Goal: Task Accomplishment & Management: Manage account settings

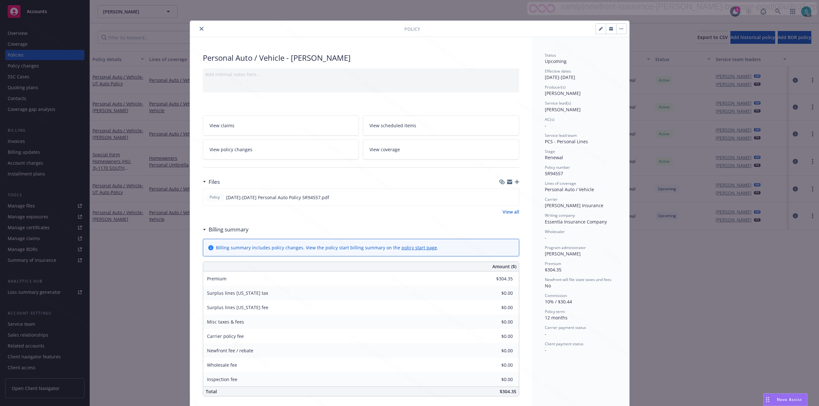
click at [200, 28] on icon "close" at bounding box center [202, 29] width 4 height 4
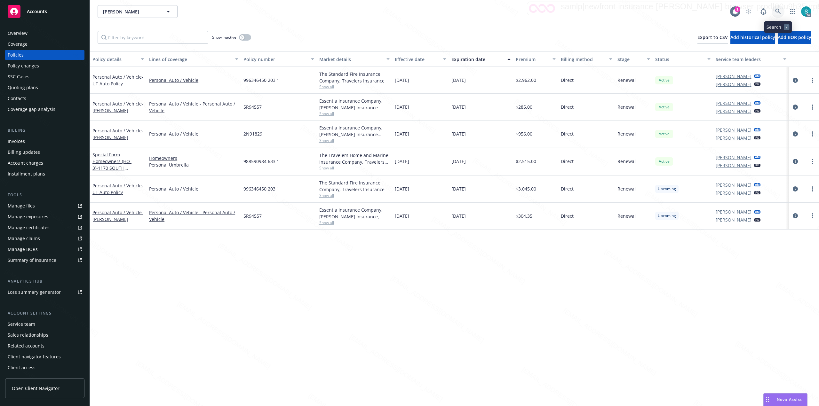
click at [776, 9] on icon at bounding box center [777, 11] width 5 height 5
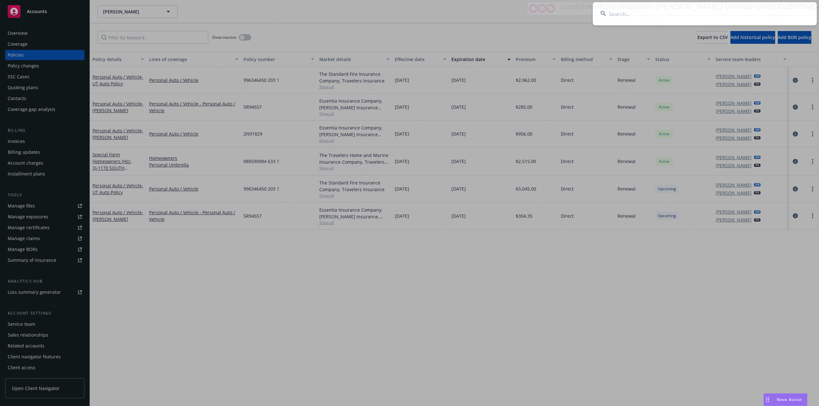
click at [648, 9] on input at bounding box center [705, 13] width 224 height 23
type input "Eric and Karin Heller"
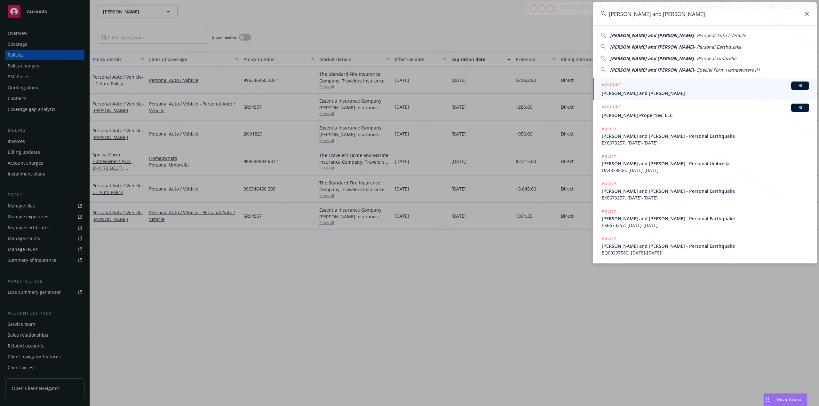
click at [624, 95] on span "Eric and Karin Heller" at bounding box center [704, 93] width 207 height 7
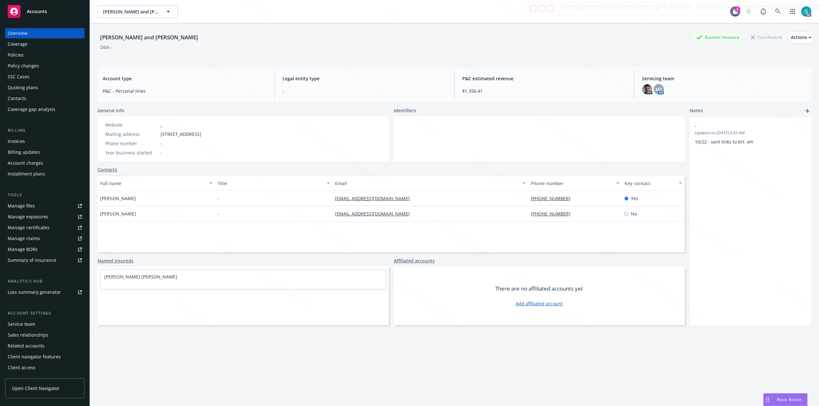
click at [539, 15] on div "Eric and Karin Heller Eric and Karin Heller" at bounding box center [414, 11] width 632 height 13
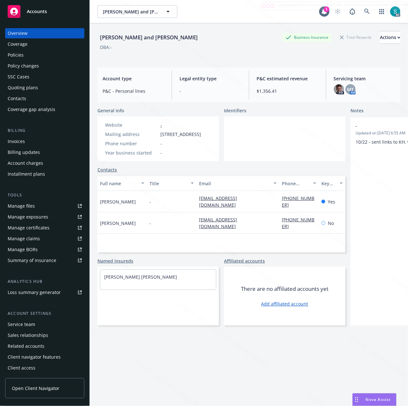
click at [17, 54] on div "Policies" at bounding box center [16, 55] width 16 height 10
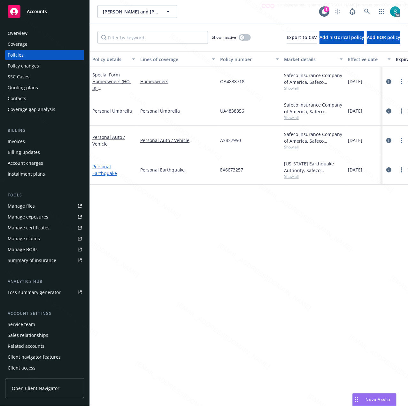
click at [106, 165] on link "Personal Earthquake" at bounding box center [104, 169] width 25 height 13
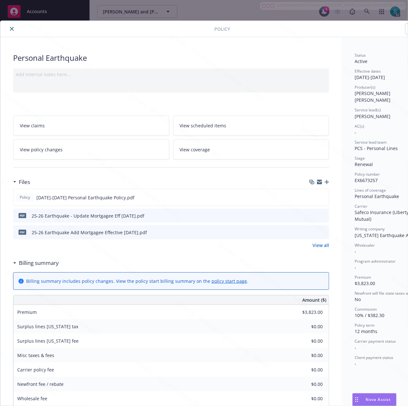
click at [350, 227] on div "Status Active Effective dates 02/24/2025 - 02/24/2026 Producer(s) Keane Heller …" at bounding box center [390, 327] width 97 height 581
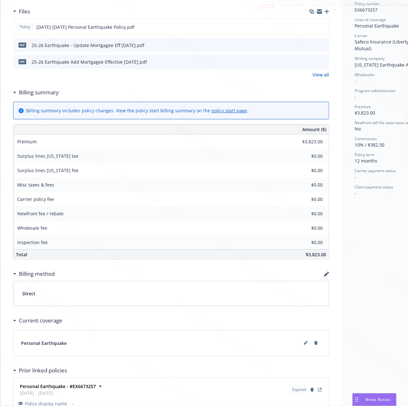
scroll to position [241, 0]
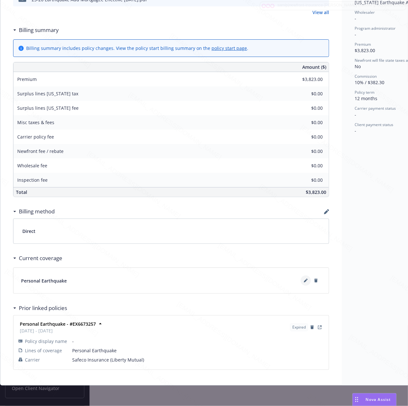
click at [306, 279] on icon at bounding box center [305, 280] width 3 height 3
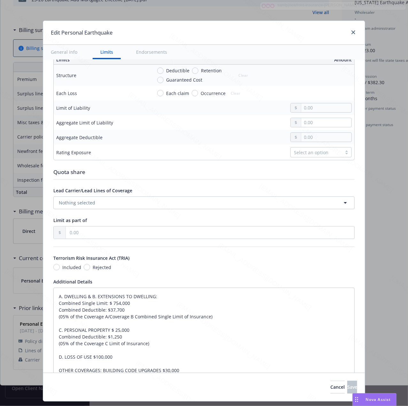
scroll to position [343, 0]
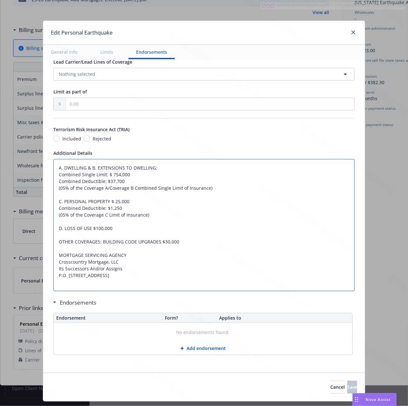
click at [106, 284] on textarea "A. DWELLING & B. EXTENSIONS TO DWELLING: Combined Single Limit: $ 754,000 Combi…" at bounding box center [204, 225] width 302 height 132
drag, startPoint x: 100, startPoint y: 281, endPoint x: 51, endPoint y: 265, distance: 52.3
click at [53, 265] on textarea "A. DWELLING & B. EXTENSIONS TO DWELLING: Combined Single Limit: $ 754,000 Combi…" at bounding box center [204, 225] width 302 height 132
paste textarea "US BANK NATIONAL ASSOCIATES ITS SUCCESSORS AND/OR ASSIGNS C/O US BANK HOME MORT…"
type textarea "x"
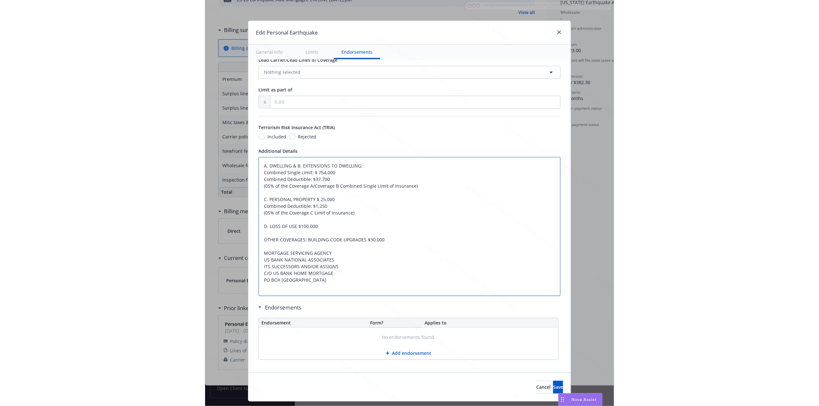
scroll to position [350, 0]
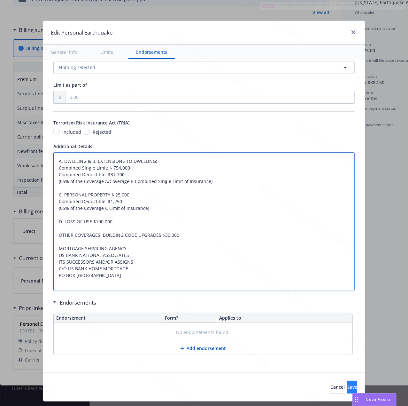
type textarea "A. DWELLING & B. EXTENSIONS TO DWELLING: Combined Single Limit: $ 754,000 Combi…"
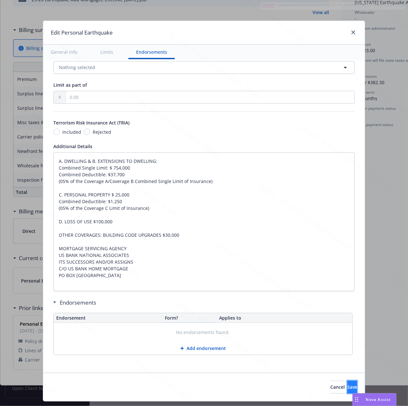
click at [348, 391] on button "Save" at bounding box center [353, 387] width 10 height 13
type textarea "x"
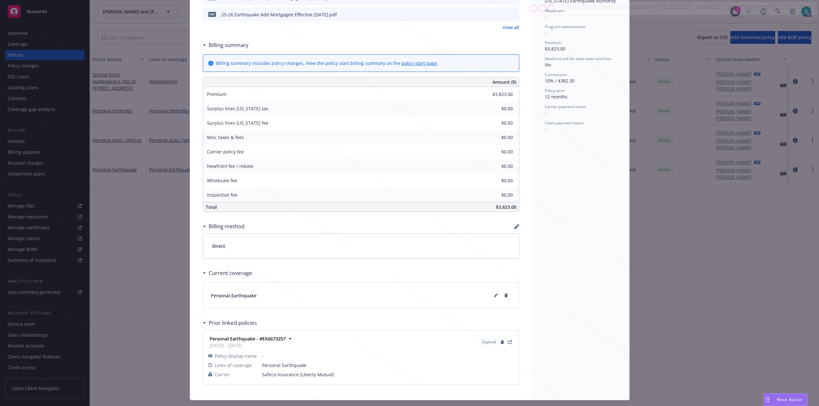
scroll to position [251, 0]
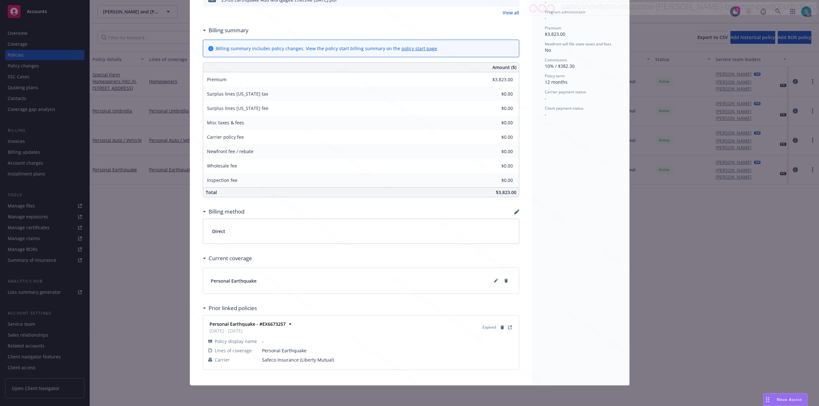
click at [197, 18] on div "Personal Earthquake Add internal notes here... View claims View scheduled items…" at bounding box center [361, 86] width 342 height 597
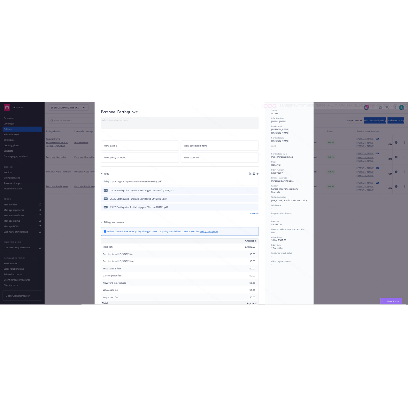
scroll to position [0, 0]
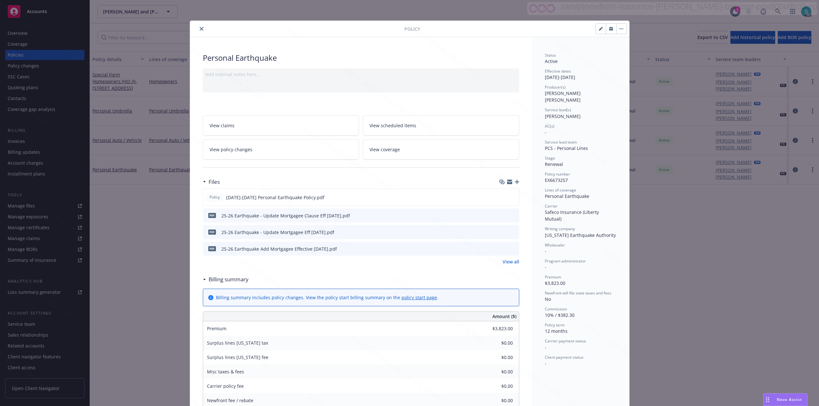
click at [200, 27] on icon "close" at bounding box center [202, 29] width 4 height 4
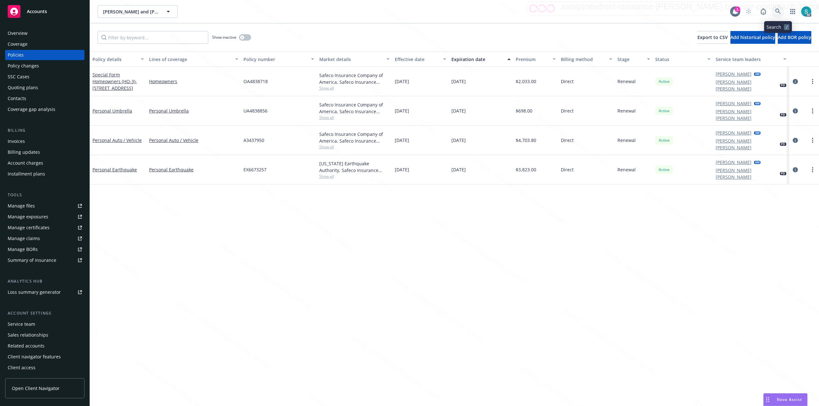
click at [775, 11] on icon at bounding box center [777, 11] width 5 height 5
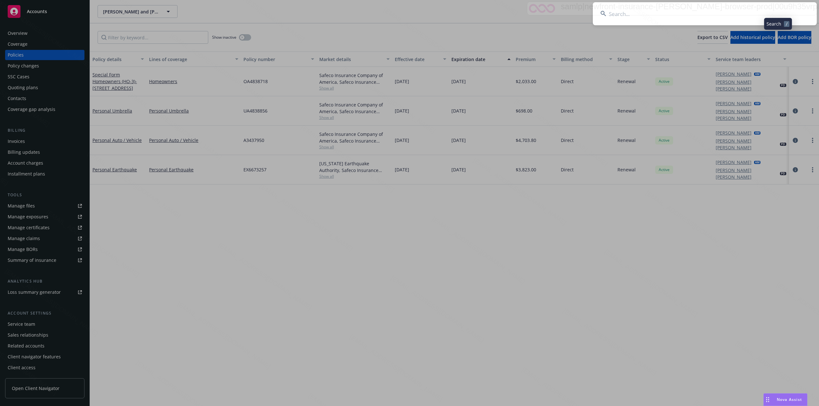
click at [690, 11] on input at bounding box center [705, 13] width 224 height 23
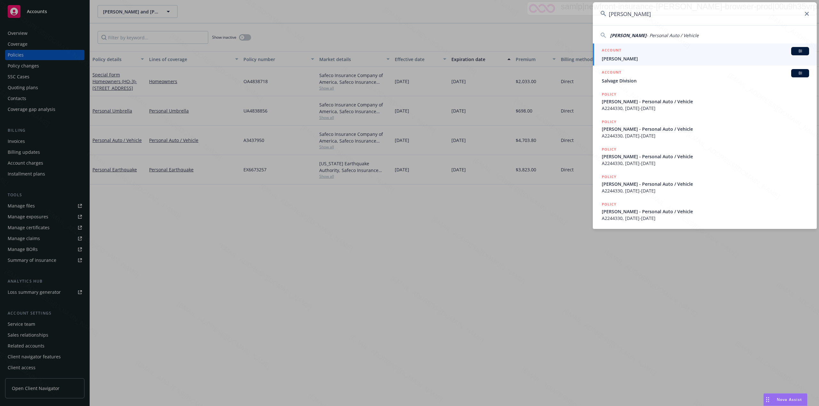
type input "Davis, Sylvia"
click at [628, 54] on div "ACCOUNT BI" at bounding box center [704, 51] width 207 height 8
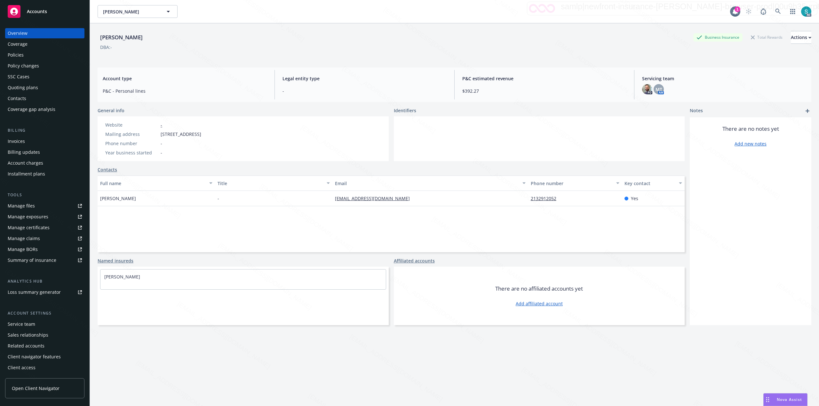
click at [11, 55] on div "Policies" at bounding box center [16, 55] width 16 height 10
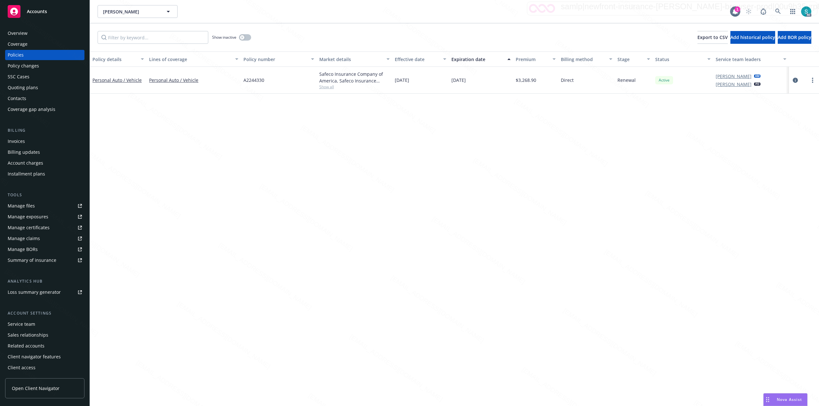
click at [127, 83] on div "Personal Auto / Vehicle" at bounding box center [117, 80] width 51 height 7
click at [137, 80] on link "Personal Auto / Vehicle" at bounding box center [116, 80] width 49 height 6
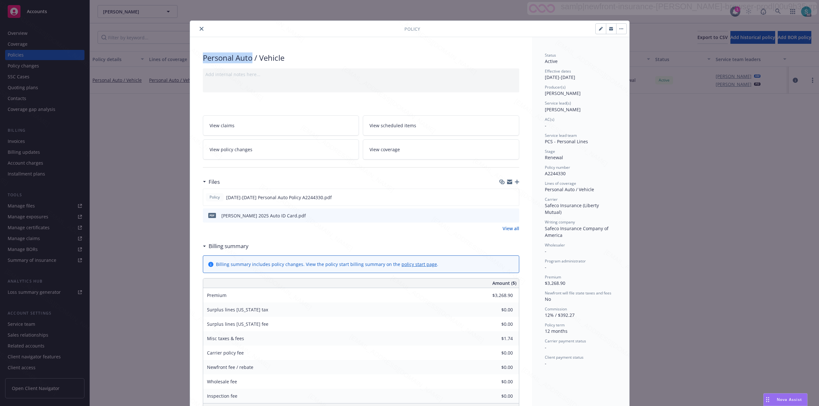
drag, startPoint x: 249, startPoint y: 59, endPoint x: 193, endPoint y: 56, distance: 55.7
click at [183, 61] on div "Policy Personal Auto / Vehicle Add internal notes here... View claims View sche…" at bounding box center [409, 203] width 819 height 406
copy div "Personal Auto"
click at [515, 182] on icon "button" at bounding box center [517, 182] width 4 height 4
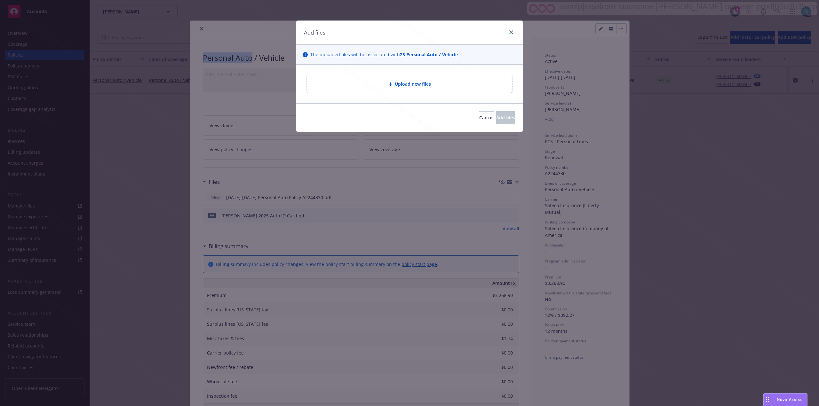
click at [370, 87] on div "Upload new files" at bounding box center [409, 83] width 195 height 7
click at [379, 83] on div "Upload new files" at bounding box center [409, 83] width 195 height 7
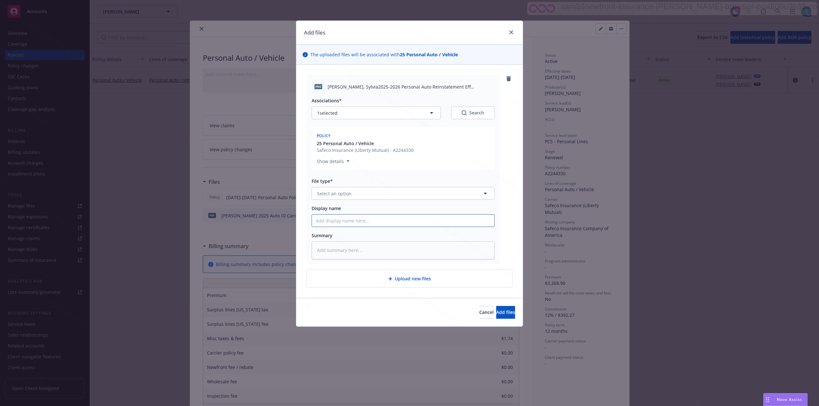
click at [348, 220] on input "Display name" at bounding box center [403, 221] width 182 height 12
paste input "Davis, Sylvia2025-2026 Personal Auto Reinstatement Eff 08-10-2025"
type textarea "x"
type input "Davis, Sylvia2025-2026 Personal Auto Reinstatement Eff 08-10-2025"
click at [333, 248] on textarea at bounding box center [402, 250] width 183 height 18
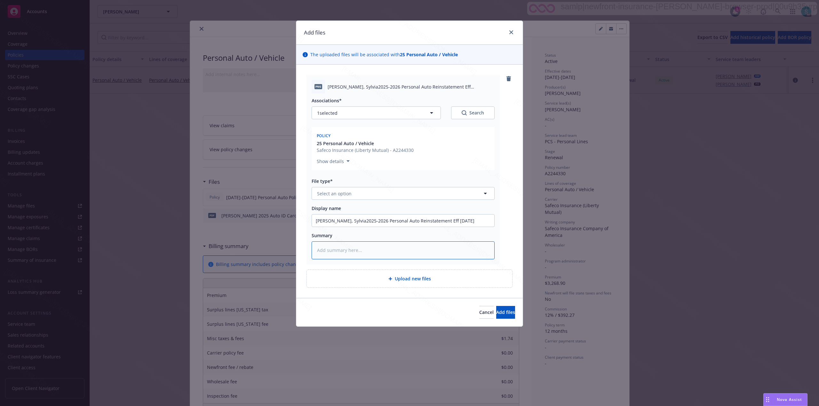
paste textarea "Davis, Sylvia2025-2026 Personal Auto Reinstatement Eff 08-10-2025"
type textarea "x"
type textarea "Davis, Sylvia2025-2026 Personal Auto Reinstatement Eff 08-10-2025"
click at [349, 192] on span "Select an option" at bounding box center [334, 193] width 35 height 7
type input "reins"
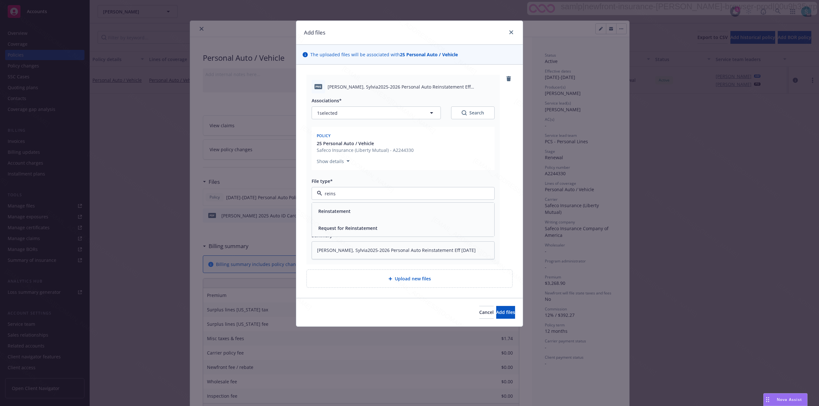
click at [351, 211] on div "Reinstatement" at bounding box center [334, 211] width 36 height 9
click at [496, 309] on button "Add files" at bounding box center [505, 312] width 19 height 13
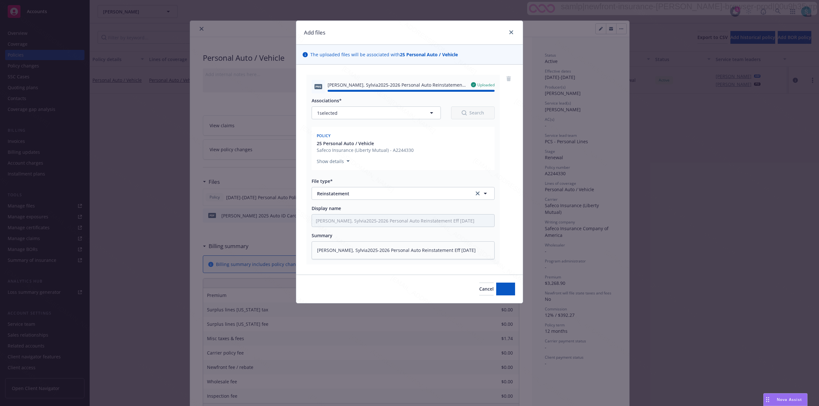
type textarea "x"
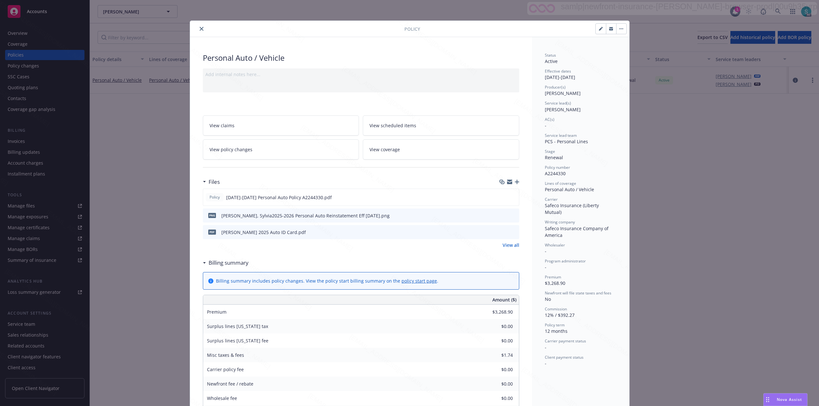
click at [557, 173] on span "A2244330" at bounding box center [555, 173] width 21 height 6
copy span "A2244330"
click at [554, 108] on span "Melanie Triantos" at bounding box center [563, 109] width 36 height 6
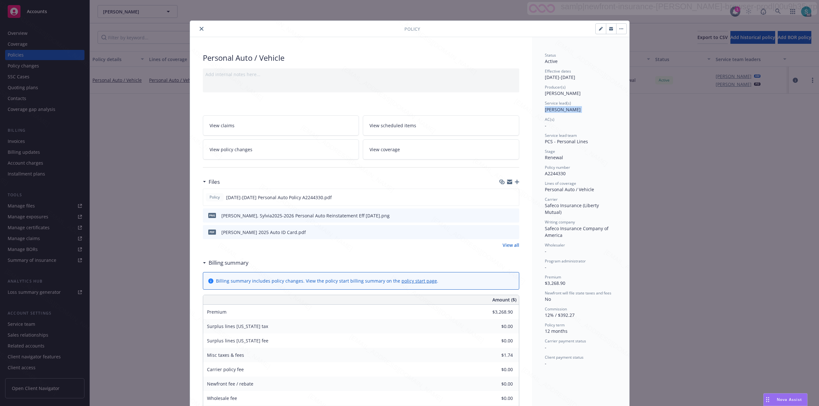
click at [554, 108] on span "Melanie Triantos" at bounding box center [563, 109] width 36 height 6
copy span "Melanie Triantos"
click at [200, 31] on icon "close" at bounding box center [202, 29] width 4 height 4
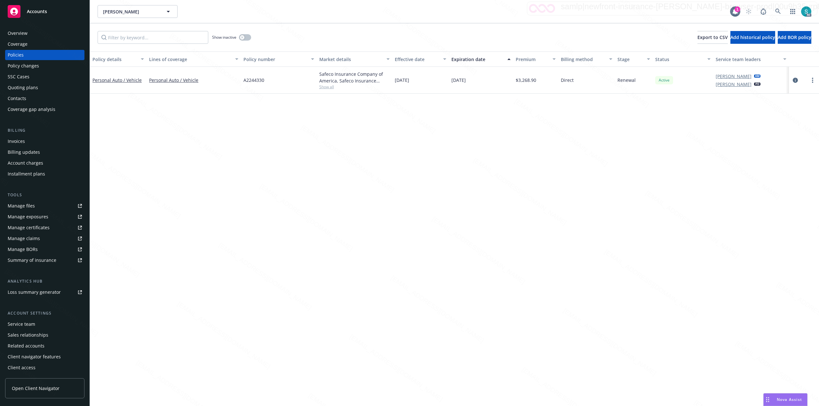
click at [198, 31] on div "Show inactive Export to CSV Add historical policy Add BOR policy" at bounding box center [454, 37] width 729 height 28
click at [779, 11] on icon at bounding box center [778, 12] width 6 height 6
click at [737, 12] on div "1" at bounding box center [737, 9] width 6 height 6
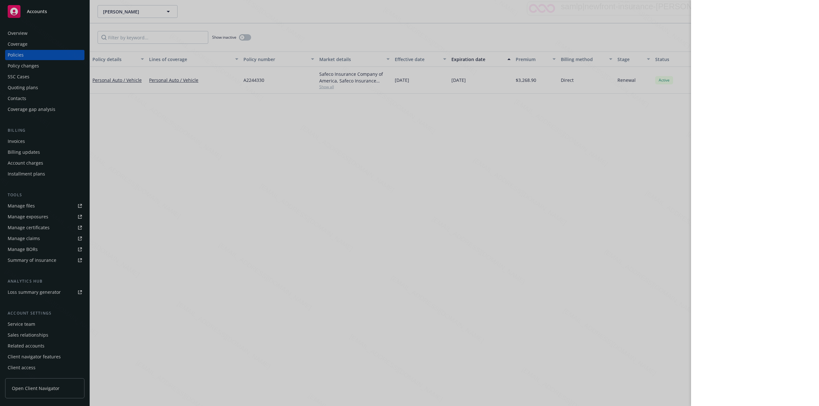
click at [668, 158] on div at bounding box center [409, 203] width 819 height 406
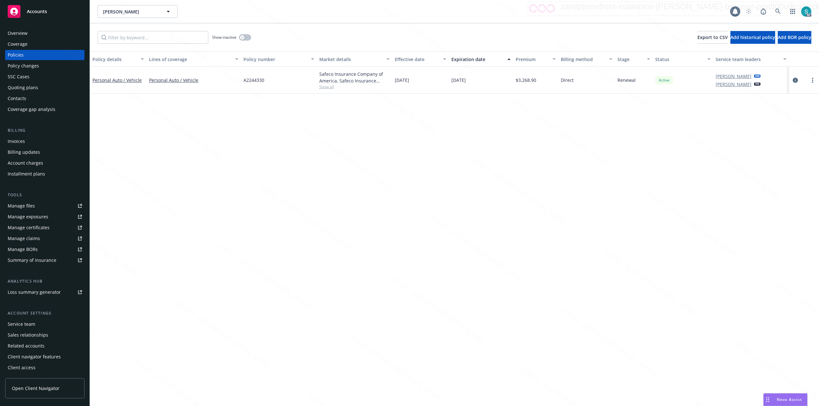
click at [668, 158] on div "Policy details Lines of coverage Policy number Market details Effective date Ex…" at bounding box center [454, 228] width 729 height 355
click at [778, 11] on icon at bounding box center [778, 12] width 6 height 6
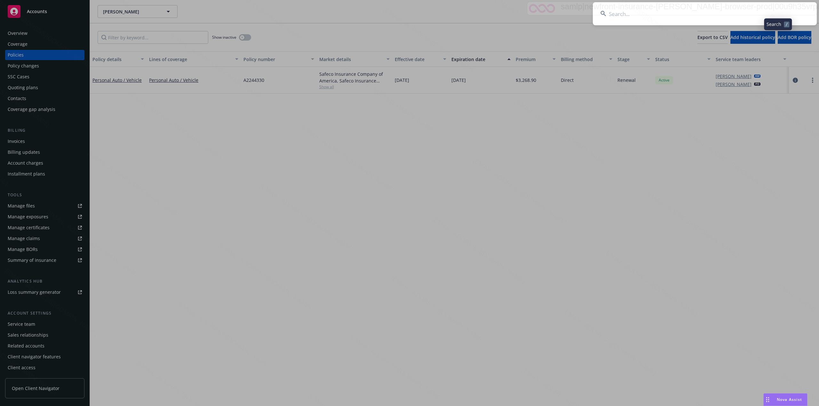
click at [724, 11] on input at bounding box center [705, 13] width 224 height 23
type input "Ray D Brown Jr and Esther L Brown"
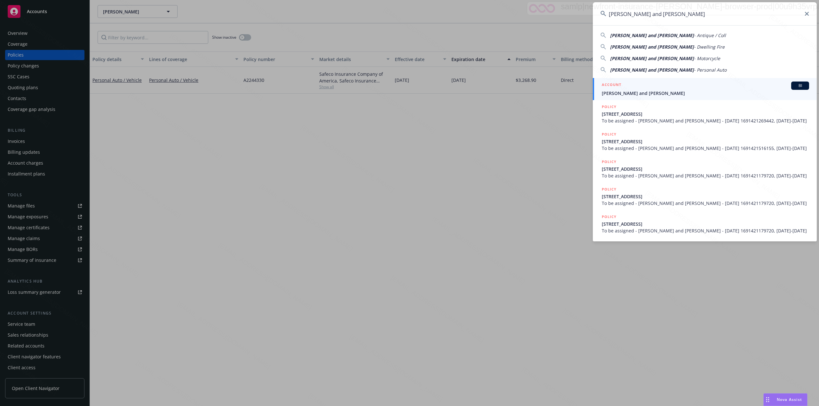
click at [627, 93] on span "Ray D Brown Jr and Esther L Brown" at bounding box center [704, 93] width 207 height 7
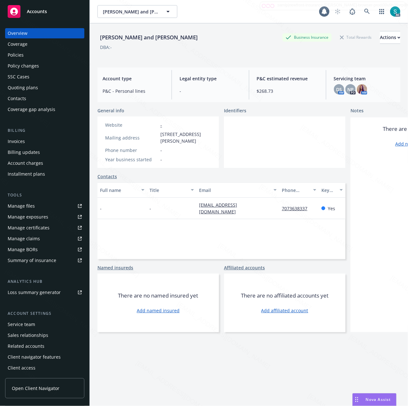
click at [31, 54] on div "Policies" at bounding box center [45, 55] width 74 height 10
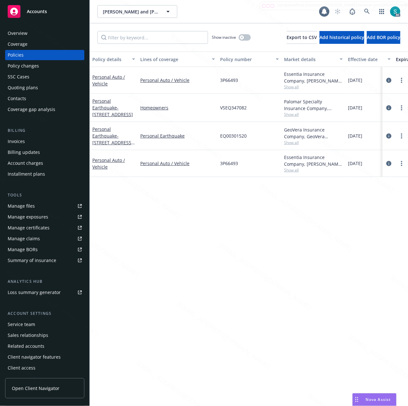
click at [107, 164] on div "Personal Auto / Vehicle" at bounding box center [113, 163] width 43 height 13
click at [106, 167] on link "Personal Auto / Vehicle" at bounding box center [108, 163] width 33 height 13
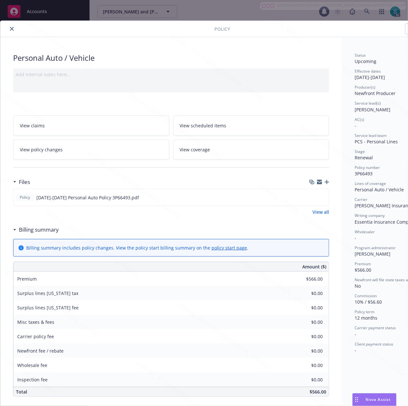
click at [212, 125] on span "View scheduled items" at bounding box center [203, 125] width 47 height 7
click at [343, 146] on div "Status Upcoming Effective dates 09/09/2025 - 09/09/2026 Producer(s) Newfront Pr…" at bounding box center [390, 310] width 97 height 547
click at [343, 224] on div "Status Upcoming Effective dates 09/09/2025 - 09/09/2026 Producer(s) Newfront Pr…" at bounding box center [390, 310] width 97 height 547
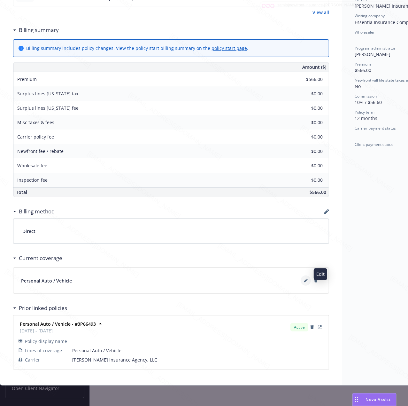
click at [306, 275] on button at bounding box center [306, 280] width 10 height 10
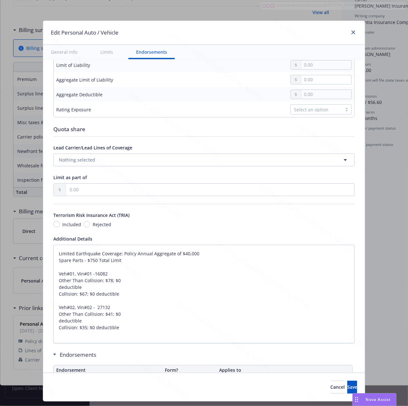
scroll to position [310, 0]
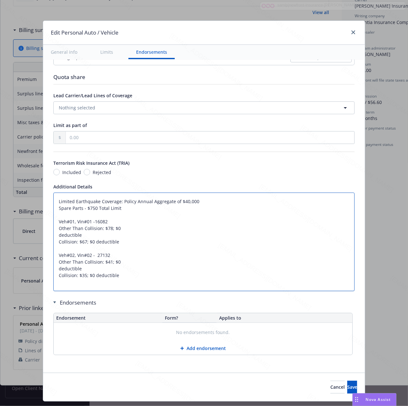
click at [214, 199] on textarea "Limited Earthquake Coverage: Policy Annual Aggregate of $40,000 Spare Parts - $…" at bounding box center [204, 242] width 302 height 98
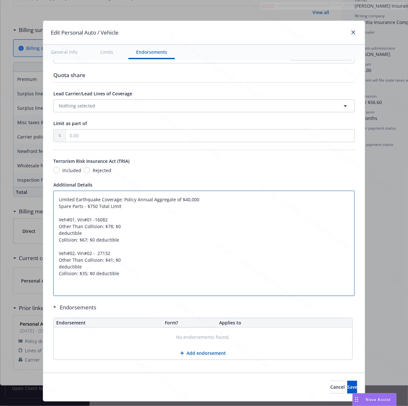
type textarea "x"
paste textarea "Bodily Injury Liability: $250,000 Each Person $500,000 Each Accident Property D…"
type textarea "Bodily Injury Liability: $250,000 Each Person $500,000 Each Accident Property D…"
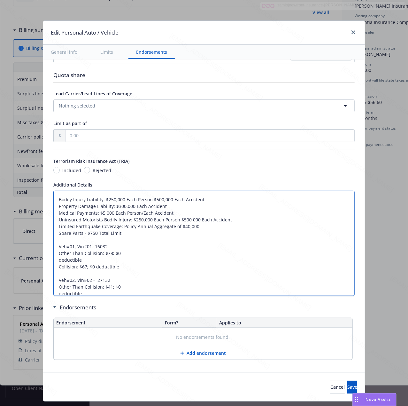
type textarea "x"
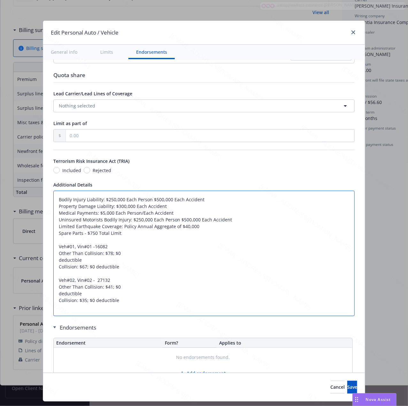
click at [103, 255] on textarea "Bodily Injury Liability: $250,000 Each Person $500,000 Each Accident Property D…" at bounding box center [204, 253] width 302 height 125
paste textarea "115"
type textarea "Bodily Injury Liability: $250,000 Each Person $500,000 Each Accident Property D…"
type textarea "x"
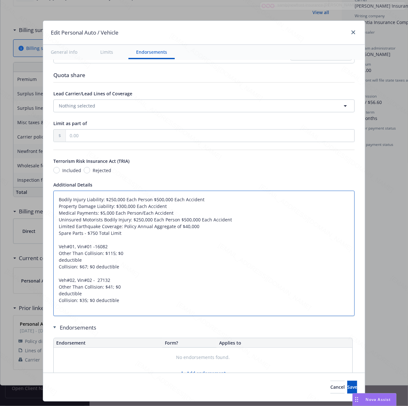
click at [104, 290] on textarea "Bodily Injury Liability: $250,000 Each Person $500,000 Each Accident Property D…" at bounding box center [204, 253] width 302 height 125
paste textarea "5"
type textarea "Bodily Injury Liability: $250,000 Each Person $500,000 Each Accident Property D…"
click at [114, 287] on textarea "Bodily Injury Liability: $250,000 Each Person $500,000 Each Accident Property D…" at bounding box center [204, 253] width 302 height 125
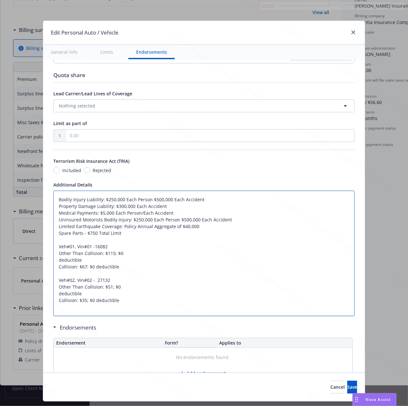
type textarea "x"
type textarea "Bodily Injury Liability: $250,000 Each Person $500,000 Each Accident Property D…"
type textarea "x"
type textarea "Bodily Injury Liability: $250,000 Each Person $500,000 Each Accident Property D…"
type textarea "x"
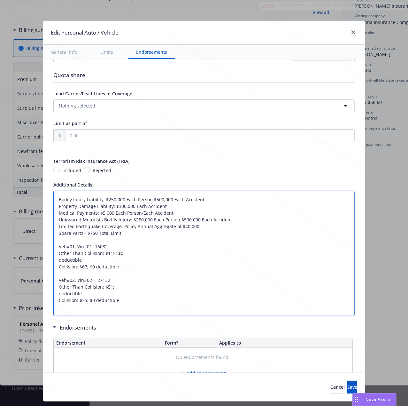
type textarea "Bodily Injury Liability: $250,000 Each Person $500,000 Each Accident Property D…"
type textarea "x"
type textarea "Bodily Injury Liability: $250,000 Each Person $500,000 Each Accident Property D…"
click at [73, 297] on textarea "Bodily Injury Liability: $250,000 Each Person $500,000 Each Accident Property D…" at bounding box center [204, 253] width 302 height 125
click at [80, 294] on textarea "Bodily Injury Liability: $250,000 Each Person $500,000 Each Accident Property D…" at bounding box center [204, 253] width 302 height 125
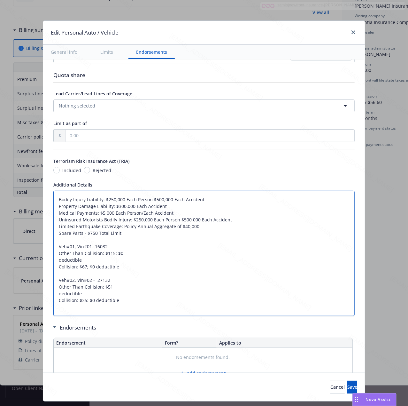
type textarea "x"
type textarea "Bodily Injury Liability: $250,000 Each Person $500,000 Each Accident Property D…"
type textarea "x"
type textarea "Bodily Injury Liability: $250,000 Each Person $500,000 Each Accident Property D…"
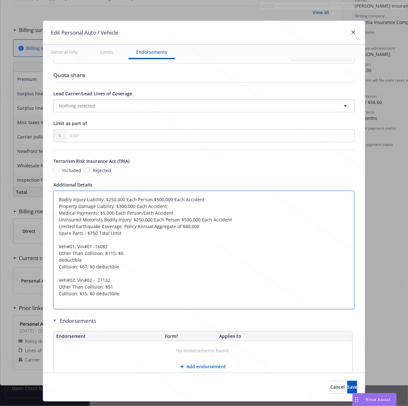
click at [106, 259] on textarea "Bodily Injury Liability: $250,000 Each Person $500,000 Each Accident Property D…" at bounding box center [204, 250] width 302 height 119
type textarea "x"
type textarea "Bodily Injury Liability: $250,000 Each Person $500,000 Each Accident Property D…"
type textarea "x"
type textarea "Bodily Injury Liability: $250,000 Each Person $500,000 Each Accident Property D…"
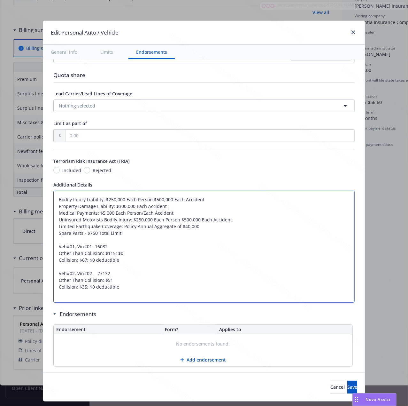
type textarea "x"
type textarea "Bodily Injury Liability: $250,000 Each Person $500,000 Each Accident Property D…"
type textarea "x"
type textarea "Bodily Injury Liability: $250,000 Each Person $500,000 Each Accident Property D…"
type textarea "x"
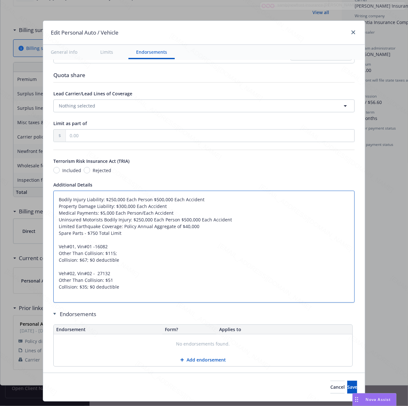
type textarea "Bodily Injury Liability: $250,000 Each Person $500,000 Each Accident Property D…"
type textarea "x"
click at [79, 290] on textarea "Bodily Injury Liability: $250,000 Each Person $500,000 Each Accident Property D…" at bounding box center [204, 247] width 302 height 112
paste textarea "0"
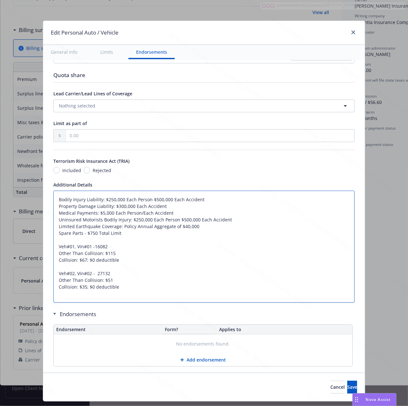
type textarea "Bodily Injury Liability: $250,000 Each Person $500,000 Each Accident Property D…"
type textarea "x"
click at [79, 263] on textarea "Bodily Injury Liability: $250,000 Each Person $500,000 Each Accident Property D…" at bounding box center [204, 247] width 302 height 112
paste textarea "9"
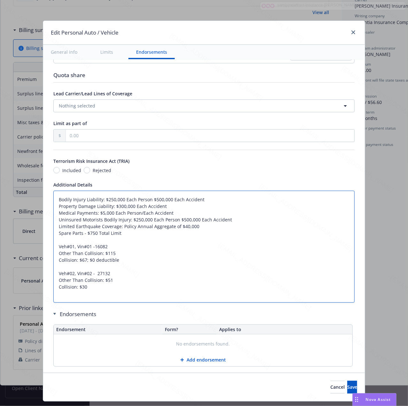
type textarea "Bodily Injury Liability: $250,000 Each Person $500,000 Each Accident Property D…"
type textarea "x"
type textarea "Bodily Injury Liability: $250,000 Each Person $500,000 Each Accident Property D…"
click at [61, 300] on textarea "Bodily Injury Liability: $250,000 Each Person $500,000 Each Accident Property D…" at bounding box center [204, 247] width 302 height 112
type textarea "x"
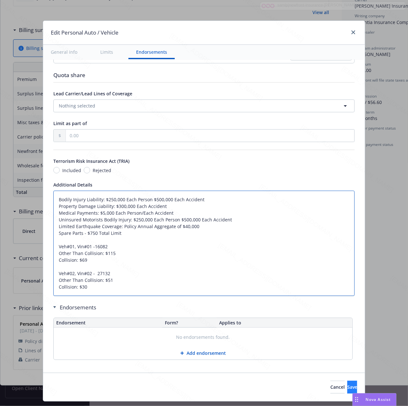
type textarea "Bodily Injury Liability: $250,000 Each Person $500,000 Each Accident Property D…"
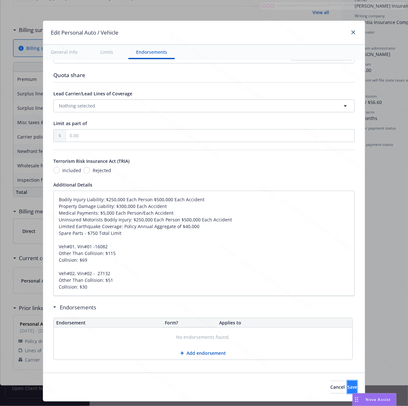
click at [348, 384] on button "Save" at bounding box center [353, 387] width 10 height 13
type textarea "x"
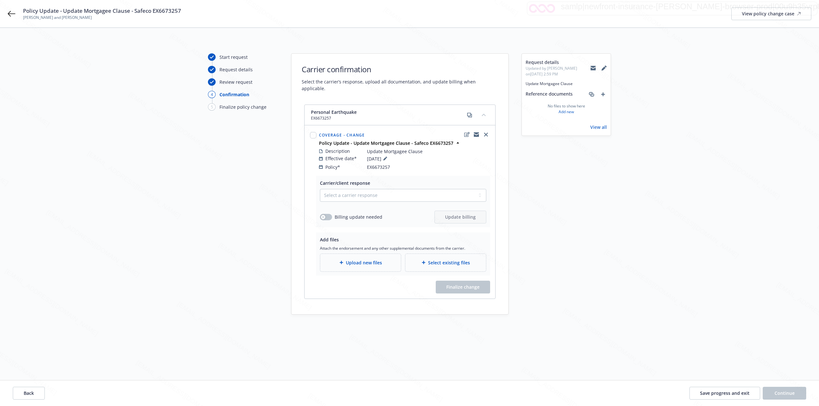
click at [394, 148] on span "Update Mortgagee Clause" at bounding box center [395, 151] width 56 height 7
copy div "Update Mortgagee Clause"
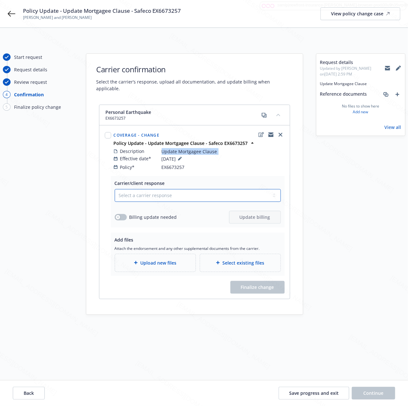
click at [172, 190] on select "Select a carrier response Accepted Accepted with revision No endorsement needed…" at bounding box center [198, 195] width 166 height 13
select select "ACCEPTED"
click at [115, 189] on select "Select a carrier response Accepted Accepted with revision No endorsement needed…" at bounding box center [198, 195] width 166 height 13
click at [116, 215] on div "button" at bounding box center [118, 217] width 4 height 4
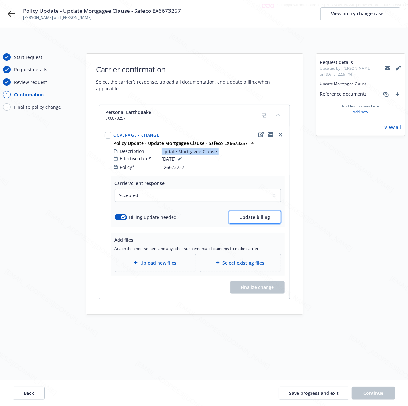
click at [262, 214] on button "Update billing" at bounding box center [255, 217] width 52 height 13
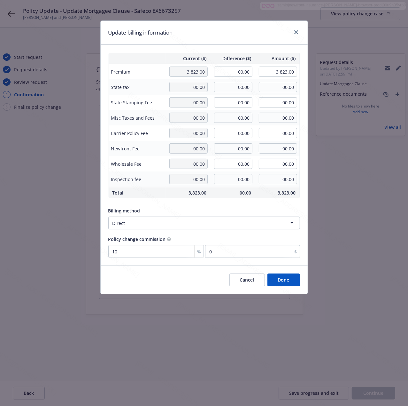
click at [283, 281] on button "Done" at bounding box center [284, 279] width 33 height 13
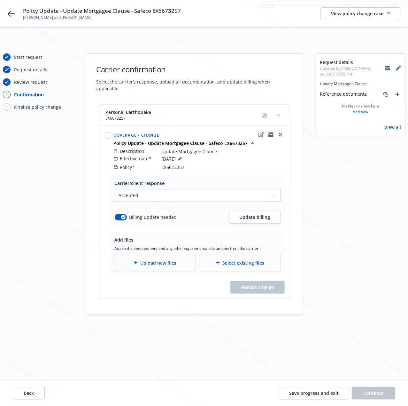
click at [147, 261] on div "Upload new files" at bounding box center [155, 263] width 81 height 18
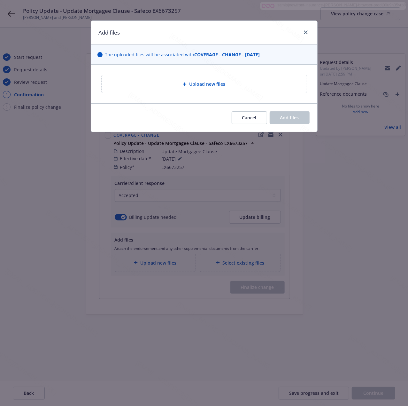
click at [170, 84] on div "Upload new files" at bounding box center [204, 83] width 195 height 7
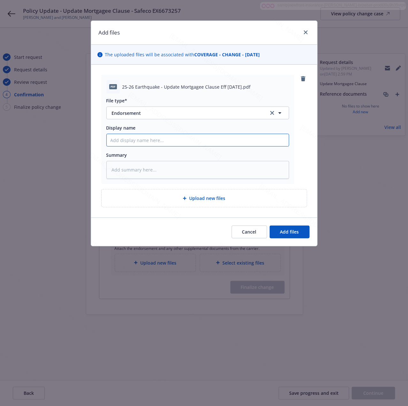
click at [145, 141] on input "Display name" at bounding box center [198, 140] width 182 height 12
paste input "25-26 Earthquake - Update Mortgagee Clause Eff 08-06-2025"
type textarea "x"
type input "25-26 Earthquake - Update Mortgagee Clause Eff 08-06-2025"
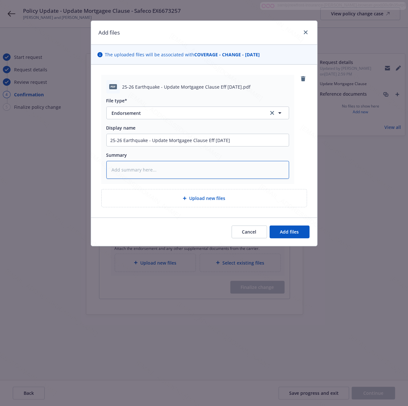
click at [130, 177] on textarea at bounding box center [197, 170] width 183 height 18
paste textarea "25-26 Earthquake - Update Mortgagee Clause Eff 08-06-2025"
type textarea "x"
type textarea "25-26 Earthquake - Update Mortgagee Clause Eff 08-06-2025"
click at [284, 234] on span "Add files" at bounding box center [289, 232] width 19 height 6
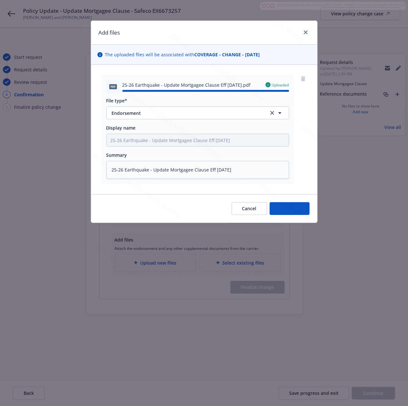
type textarea "x"
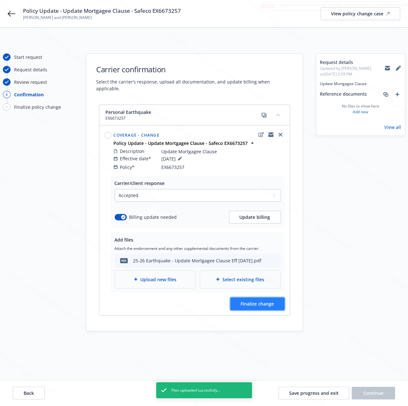
click at [255, 301] on span "Finalize change" at bounding box center [257, 304] width 33 height 6
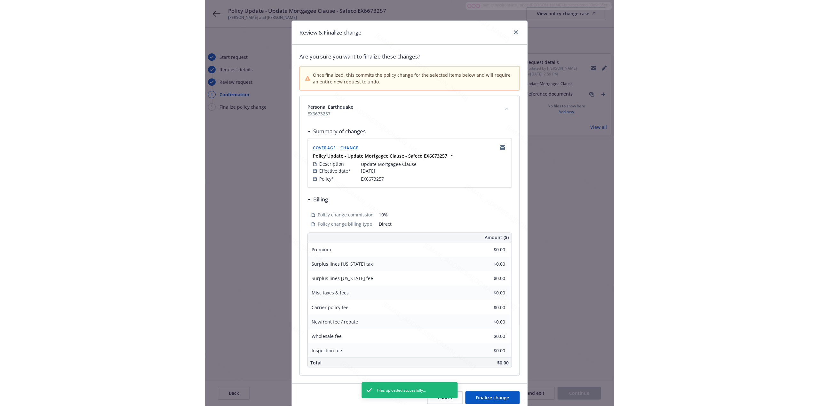
scroll to position [28, 0]
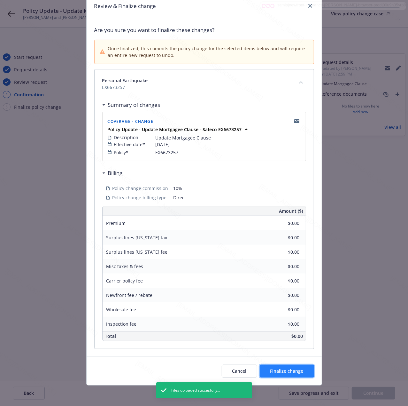
click at [288, 375] on button "Finalize change" at bounding box center [287, 371] width 54 height 13
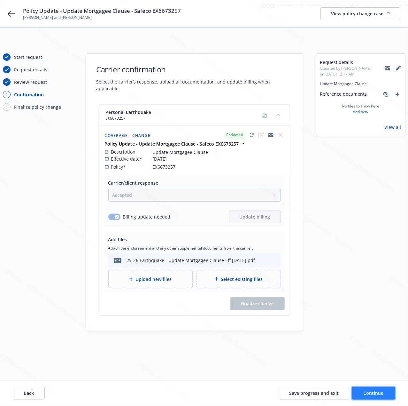
click at [375, 397] on button "Continue" at bounding box center [373, 393] width 43 height 13
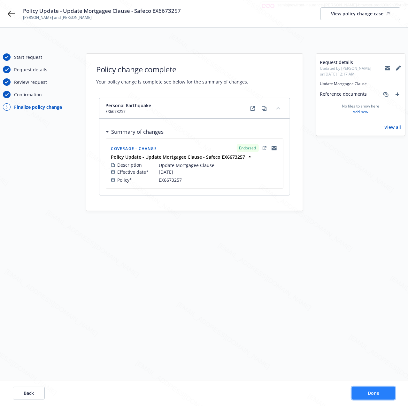
click at [369, 387] on button "Done" at bounding box center [373, 393] width 43 height 13
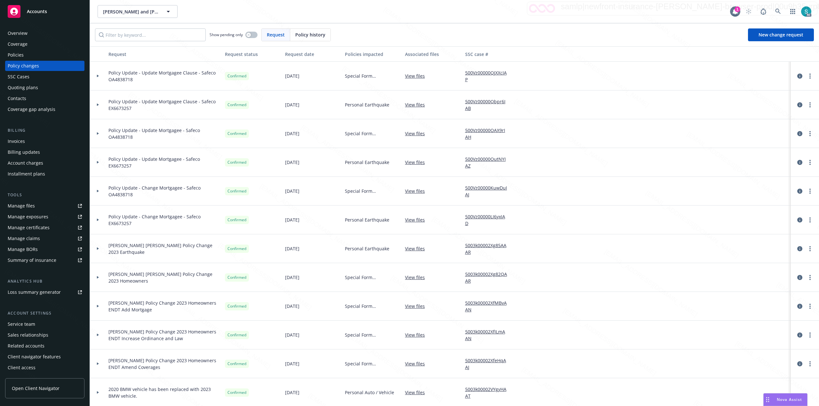
click at [11, 32] on div "Overview" at bounding box center [18, 33] width 20 height 10
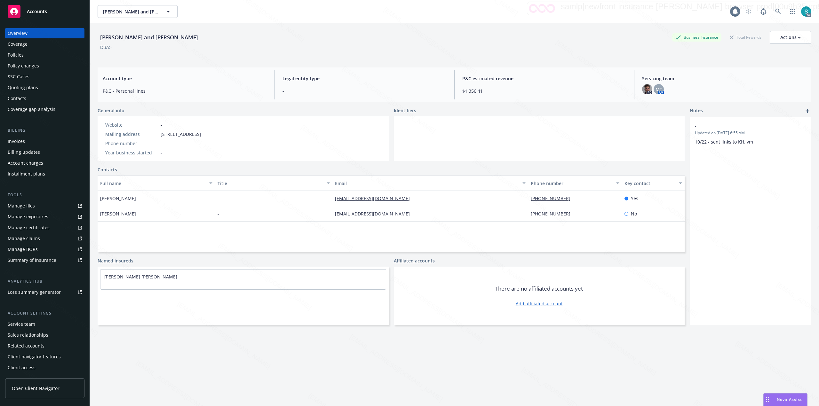
click at [18, 55] on div "Policies" at bounding box center [16, 55] width 16 height 10
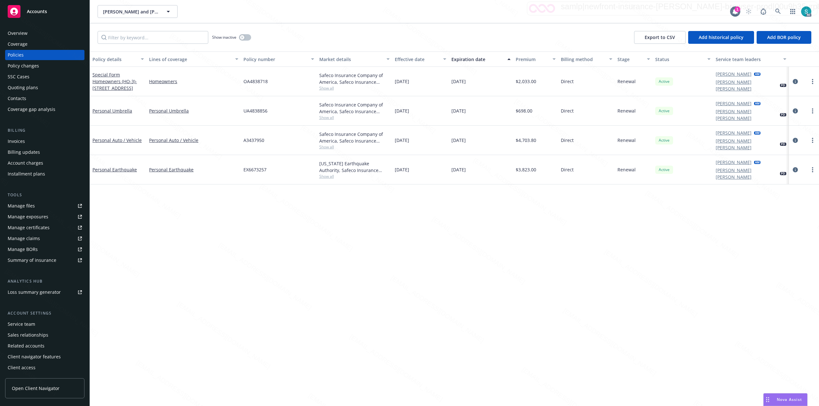
click at [260, 166] on span "EX6673257" at bounding box center [254, 169] width 23 height 7
copy span "EX6673257"
drag, startPoint x: 129, startPoint y: 162, endPoint x: 76, endPoint y: 162, distance: 52.8
click at [128, 167] on link "Personal Earthquake" at bounding box center [114, 170] width 44 height 6
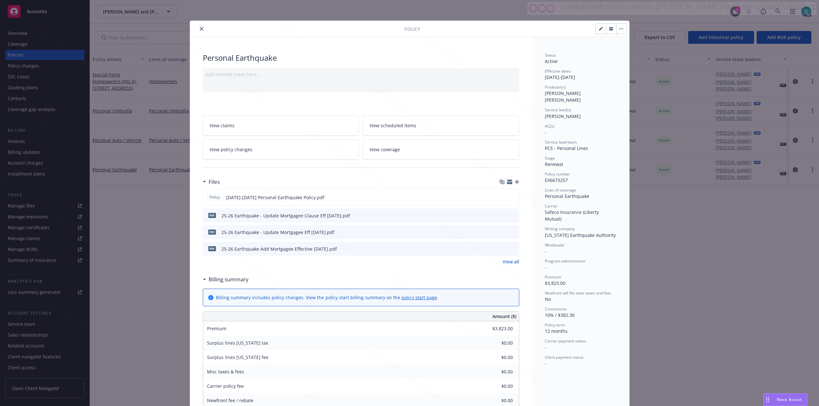
click at [558, 177] on div "Policy number EX6673257" at bounding box center [581, 177] width 72 height 12
click at [550, 113] on span "Melanie Triantos" at bounding box center [563, 116] width 36 height 6
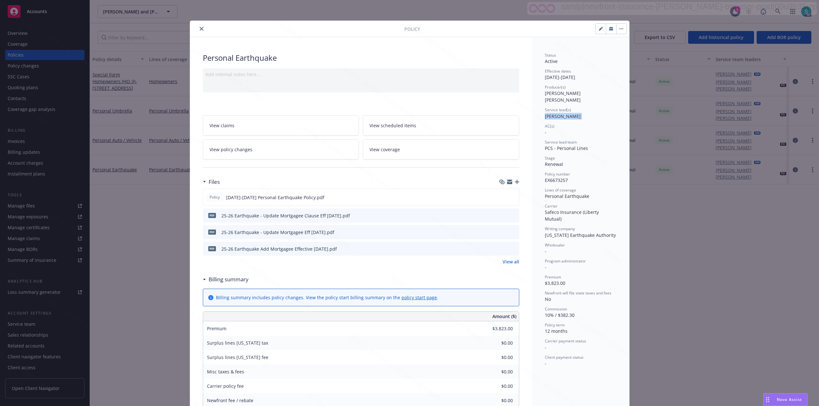
copy span "Melanie Triantos"
click at [233, 62] on div "Personal Earthquake" at bounding box center [361, 57] width 316 height 11
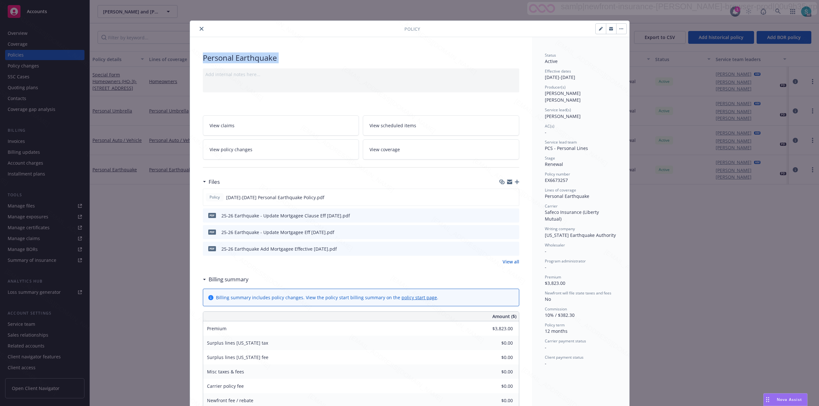
copy div "Personal Earthquake"
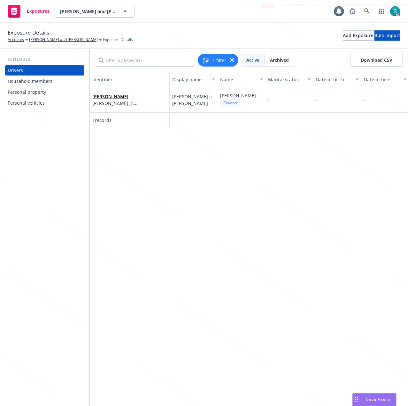
click at [20, 78] on div "Household members" at bounding box center [30, 81] width 45 height 10
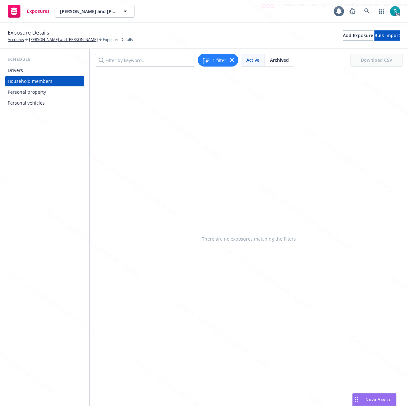
click at [23, 87] on div "Personal property" at bounding box center [27, 92] width 38 height 10
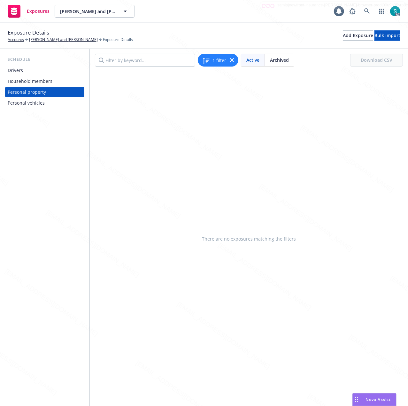
click at [27, 102] on div "Personal vehicles" at bounding box center [26, 103] width 37 height 10
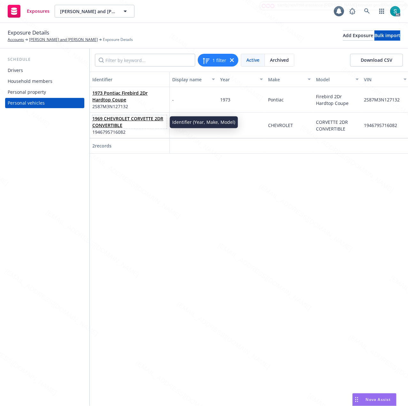
click at [113, 118] on link "1969 CHEVROLET CORVETTE 2DR CONVERTIBLE" at bounding box center [127, 121] width 71 height 13
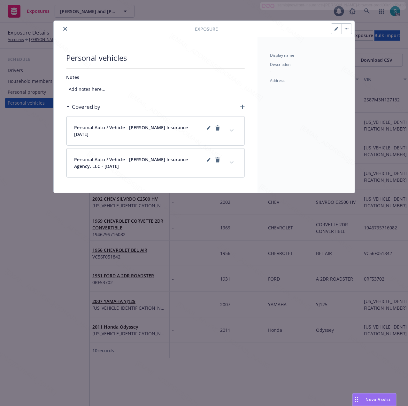
click at [333, 31] on button "button" at bounding box center [337, 29] width 10 height 10
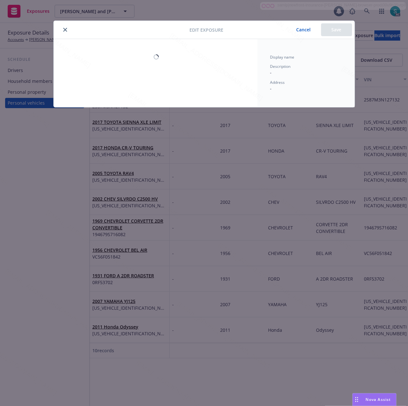
select select "CA"
select select "AUTO"
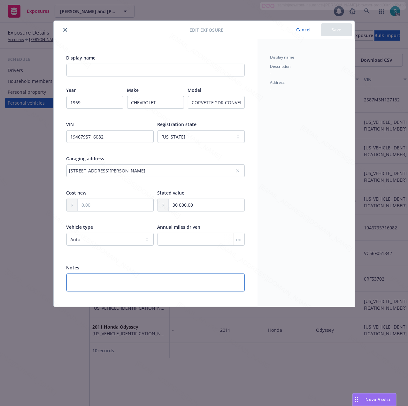
click at [95, 279] on textarea at bounding box center [156, 282] width 178 height 18
paste textarea "Vehicle Type: Auto Garaging: Private Garage/Barn/Pole Building"
type textarea "Vehicle Type: Auto Garaging: Private Garage/Barn/Pole Building"
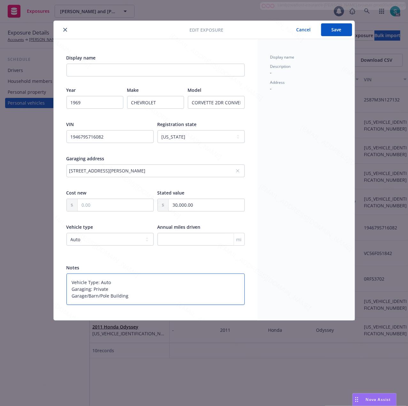
type textarea "x"
type textarea "Vehicle Type: Auto Garaging: Private Garage/Barn/Pole Building"
click at [204, 205] on input "30,000.00" at bounding box center [206, 205] width 75 height 12
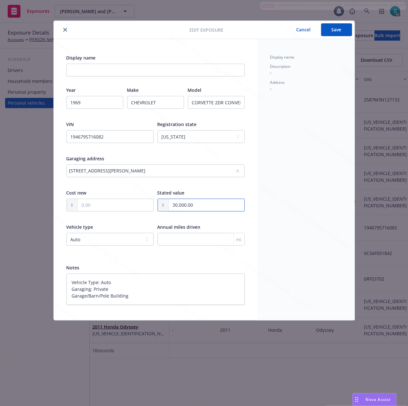
click at [204, 205] on input "30,000.00" at bounding box center [206, 205] width 75 height 12
paste input "5"
type input "35,000.00"
type textarea "x"
type input "35,000.00"
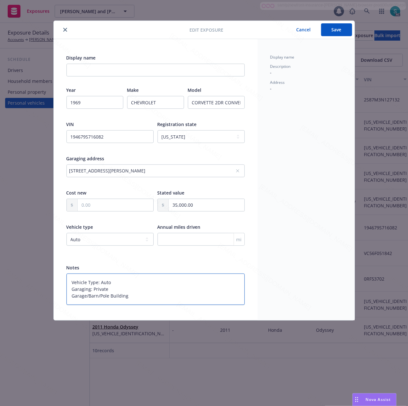
click at [119, 284] on textarea "Vehicle Type: Auto Garaging: Private Garage/Barn/Pole Building" at bounding box center [156, 288] width 178 height 31
type textarea "x"
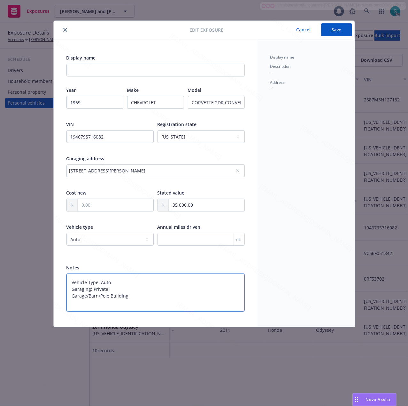
paste textarea "Vehicle Symbol: N/A"
type textarea "Vehicle Symbol: N/A Vehicle Type: Auto Garaging: Private Garage/Barn/Pole Build…"
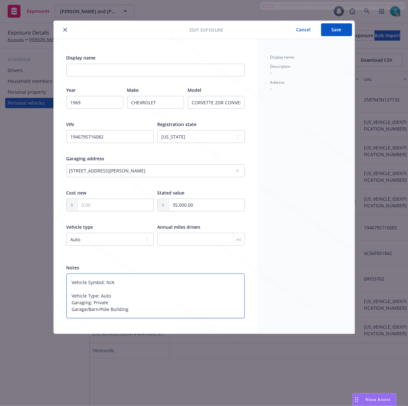
type textarea "x"
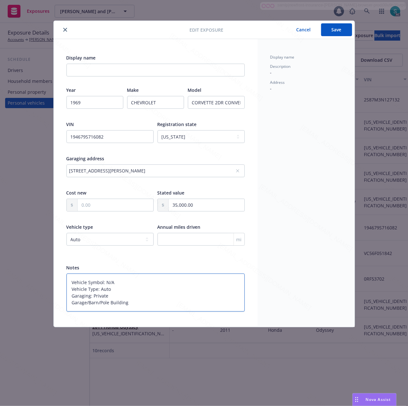
type textarea "Vehicle Symbol: N/A Vehicle Type: Auto Garaging: Private Garage/Barn/Pole Build…"
click at [337, 27] on button "Save" at bounding box center [336, 29] width 31 height 13
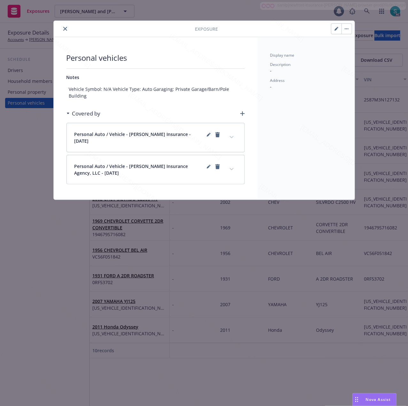
click at [66, 28] on icon "close" at bounding box center [65, 29] width 4 height 4
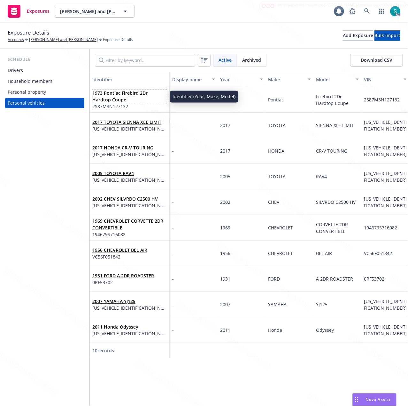
click at [128, 93] on link "1973 Pontiac Firebird 2Dr Hardtop Coupe" at bounding box center [119, 96] width 55 height 13
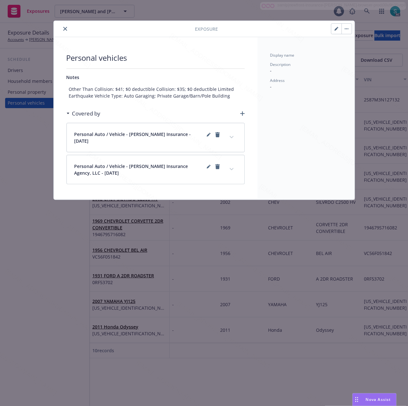
click at [333, 29] on button "button" at bounding box center [337, 29] width 10 height 10
type textarea "x"
select select "CA"
select select "AUTO"
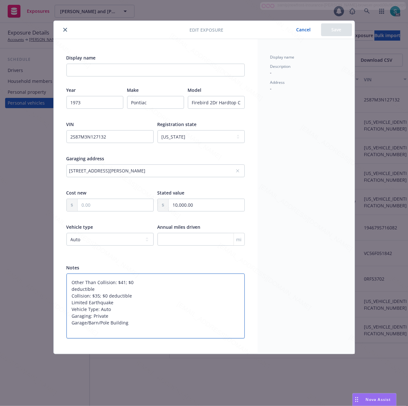
click at [69, 288] on textarea "Other Than Collision: $41; $0 deductible Collision: $35; $0 deductible Limited …" at bounding box center [156, 305] width 178 height 65
click at [116, 280] on textarea "Other Than Collision: $41; $0 deductible Collision: $35; $0 deductible Limited …" at bounding box center [156, 305] width 178 height 65
paste textarea "Vehicle Symbol: N/A"
type textarea "Vehicle Symbol: N/A Other Than Collision: $41; $0 deductible Collision: $35; $0…"
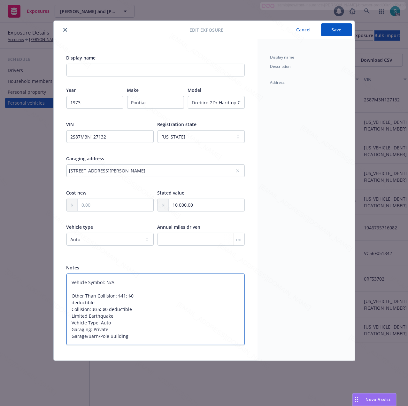
type textarea "x"
type textarea "Vehicle Symbol: N/A Other Than Collision: $41; $0 deductible Collision: $35; $0…"
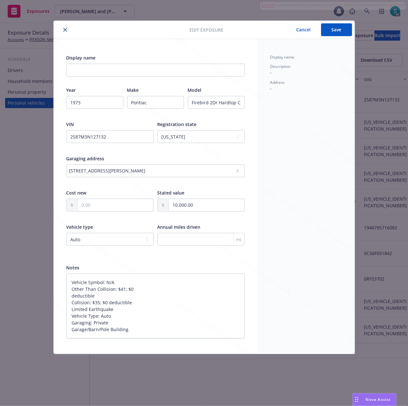
click at [340, 30] on button "Save" at bounding box center [336, 29] width 31 height 13
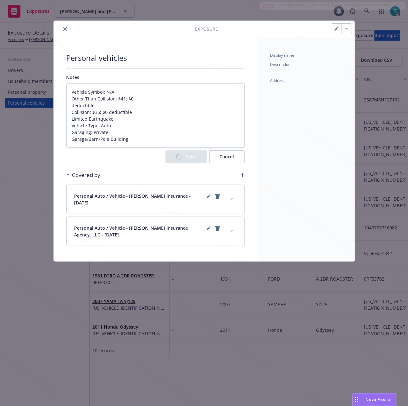
type textarea "x"
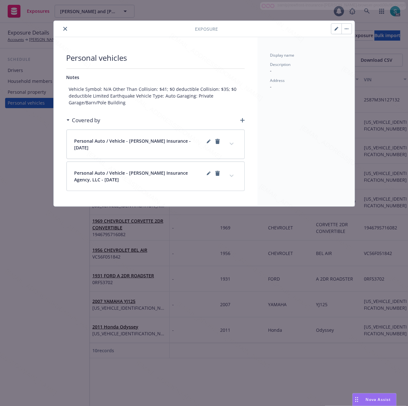
click at [65, 31] on icon "close" at bounding box center [65, 29] width 4 height 4
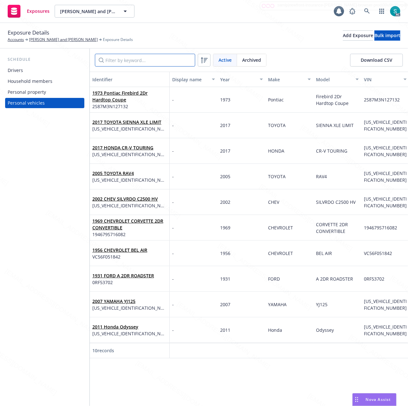
click at [145, 59] on input "Filter by keyword..." at bounding box center [145, 60] width 100 height 13
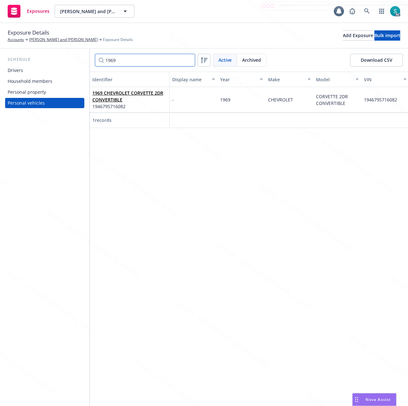
type input "1969"
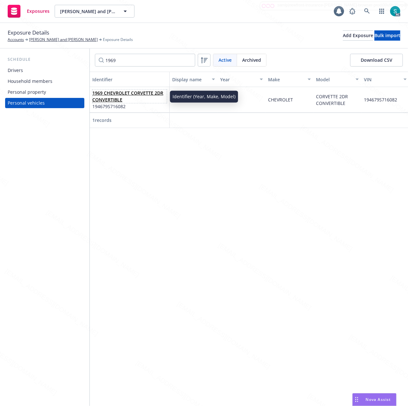
click at [131, 95] on span "1969 CHEVROLET CORVETTE 2DR CONVERTIBLE" at bounding box center [129, 96] width 75 height 13
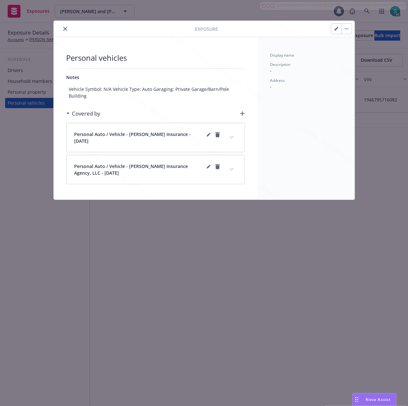
click at [334, 30] on button "button" at bounding box center [337, 29] width 10 height 10
type textarea "x"
select select "CA"
select select "AUTO"
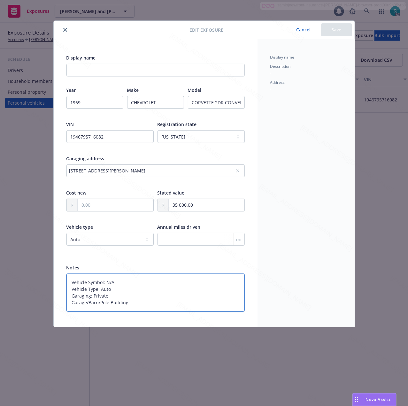
click at [115, 279] on textarea "Vehicle Symbol: N/A Vehicle Type: Auto Garaging: Private Garage/Barn/Pole Build…" at bounding box center [156, 292] width 178 height 38
type textarea "x"
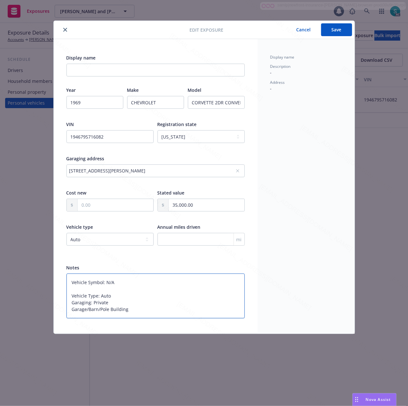
paste textarea "Other Than Collision: $115; $0 deductible Collision: $69; $0 deductible"
type textarea "Vehicle Symbol: N/A Other Than Collision: $115; $0 deductible Collision: $69; $…"
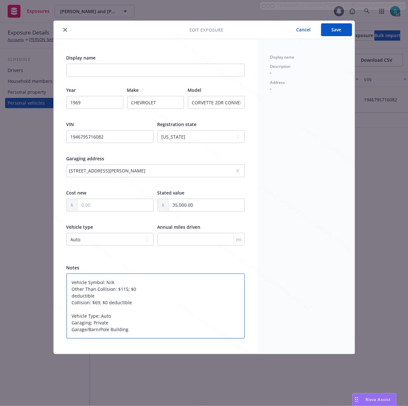
type textarea "x"
type textarea "Vehicle Symbol: N/A Other Than Collision: $115; $0 deductible Collision: $69; $…"
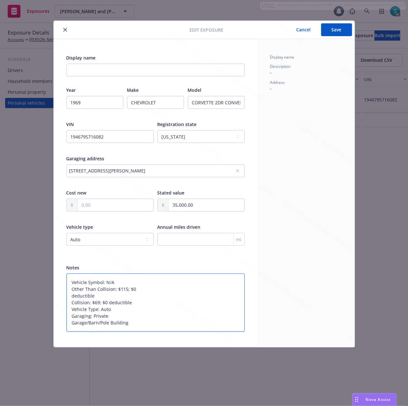
type textarea "x"
type textarea "Vehicle Symbol: N/A Other Than Collision: $115; $0 deductible Collision: $69 Ve…"
type textarea "x"
type textarea "Vehicle Symbol: N/A Other Than Collision: $115; $0 Collision: $69 Vehicle Type:…"
type textarea "x"
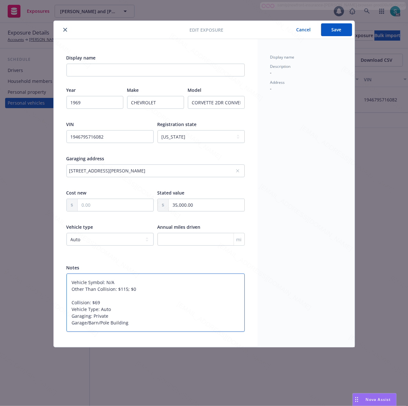
type textarea "Vehicle Symbol: N/A Other Than Collision: $115; $0 Collision: $69 Vehicle Type:…"
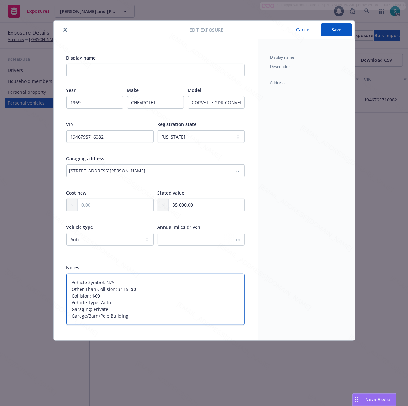
type textarea "x"
type textarea "Vehicle Symbol: N/A Other Than Collision: $115; $ Collision: $69 Vehicle Type: …"
type textarea "x"
type textarea "Vehicle Symbol: N/A Other Than Collision: $115; Collision: $69 Vehicle Type: Au…"
type textarea "x"
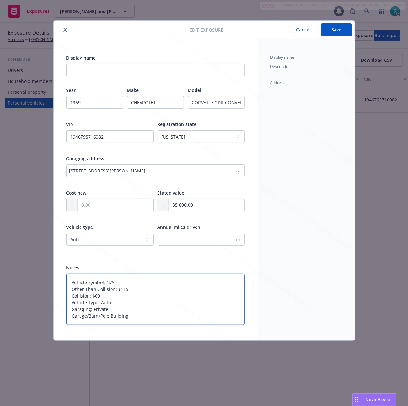
type textarea "Vehicle Symbol: N/A Other Than Collision: $115; Collision: $69 Vehicle Type: Au…"
type textarea "x"
type textarea "Vehicle Symbol: N/A Other Than Collision: $115 Collision: $69 Vehicle Type: Aut…"
click at [335, 29] on button "Save" at bounding box center [336, 29] width 31 height 13
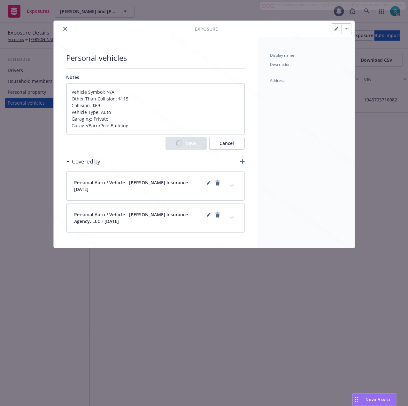
type textarea "x"
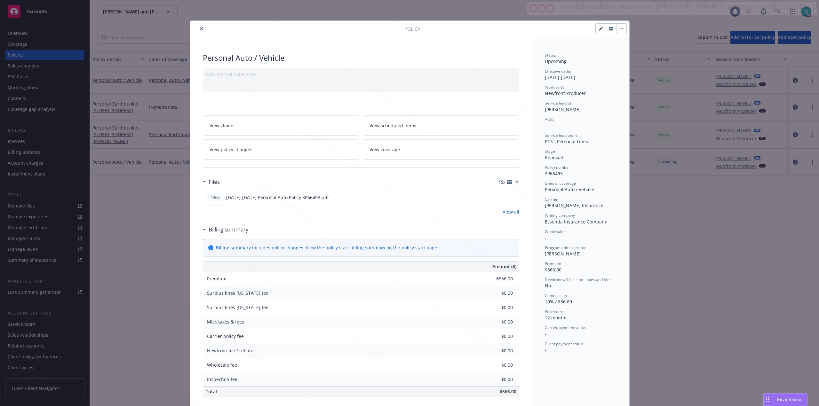
click at [194, 31] on div at bounding box center [299, 29] width 212 height 8
click at [200, 28] on icon "close" at bounding box center [202, 29] width 4 height 4
click at [199, 28] on div "Show inactive Export to CSV Add historical policy Add BOR policy" at bounding box center [454, 37] width 729 height 28
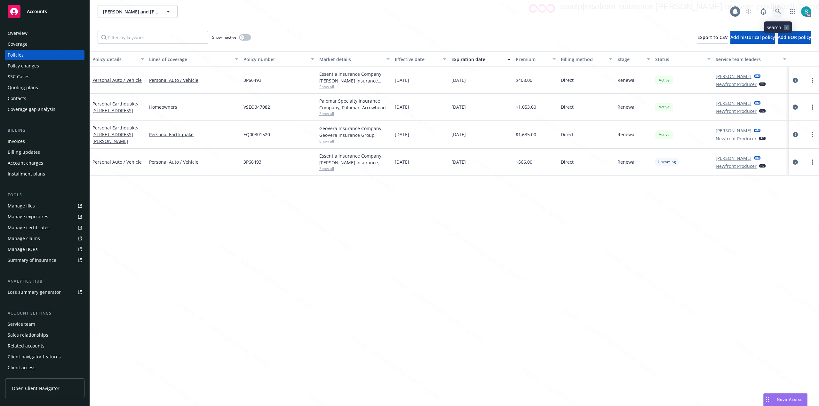
click at [776, 12] on icon at bounding box center [778, 12] width 6 height 6
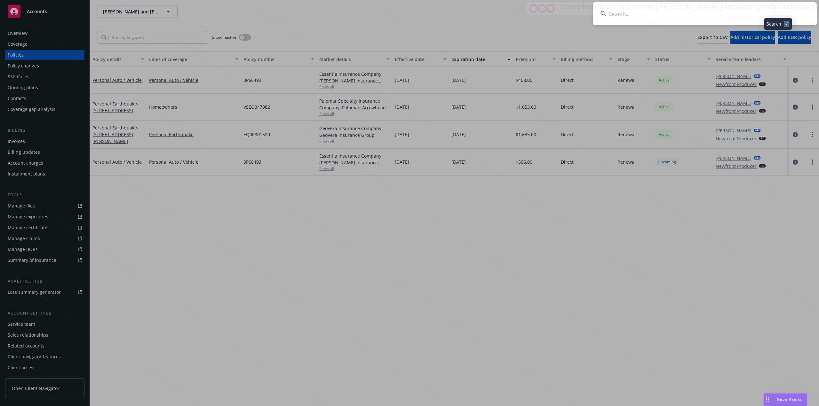
click at [654, 12] on input at bounding box center [705, 13] width 224 height 23
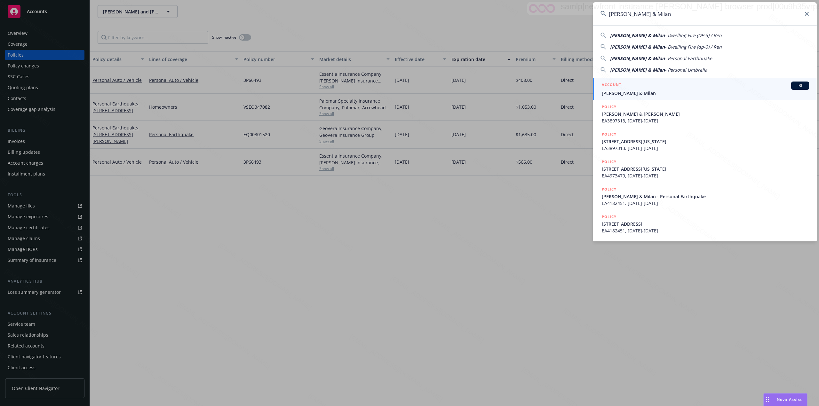
type input "Nguyen, Phong & Milan"
click at [613, 88] on h5 "ACCOUNT" at bounding box center [611, 86] width 20 height 8
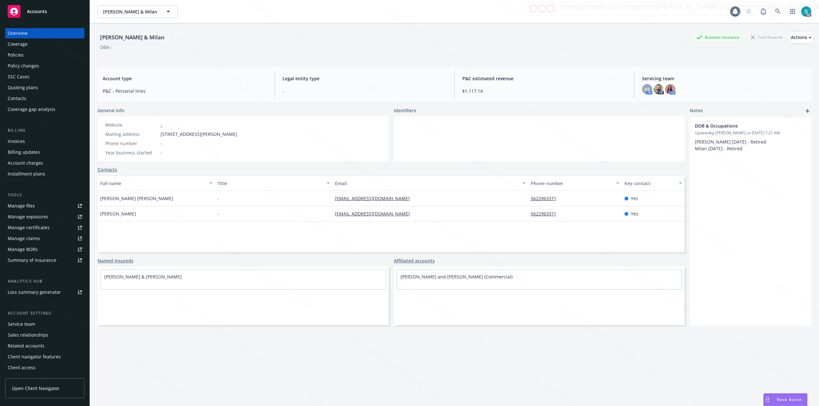
click at [29, 57] on div "Policies" at bounding box center [45, 55] width 74 height 10
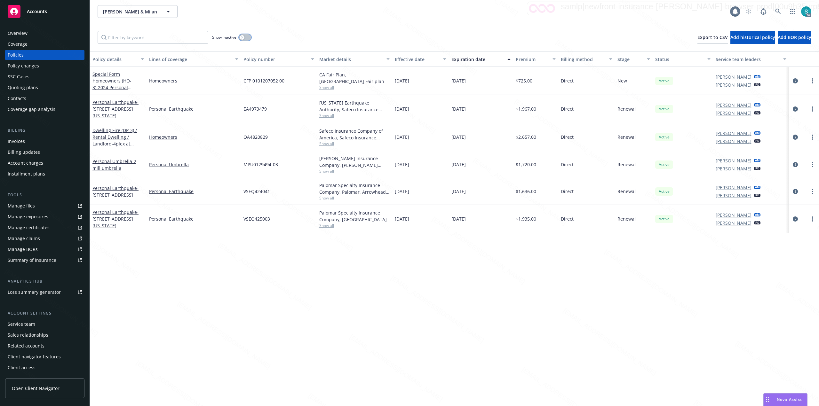
click at [242, 35] on button "button" at bounding box center [245, 37] width 12 height 6
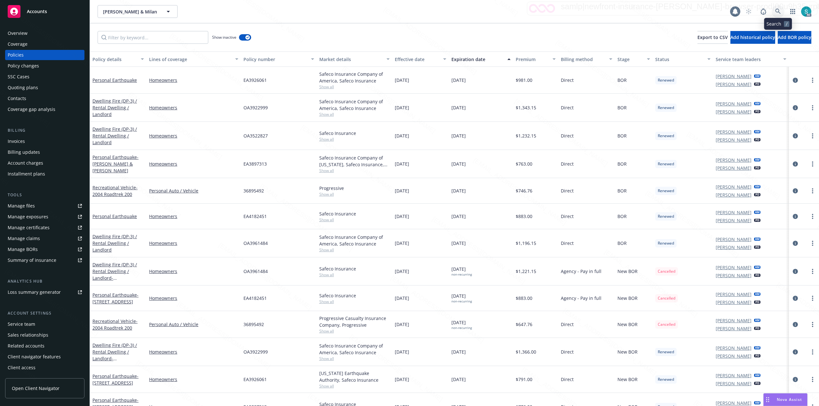
click at [777, 12] on icon at bounding box center [777, 11] width 5 height 5
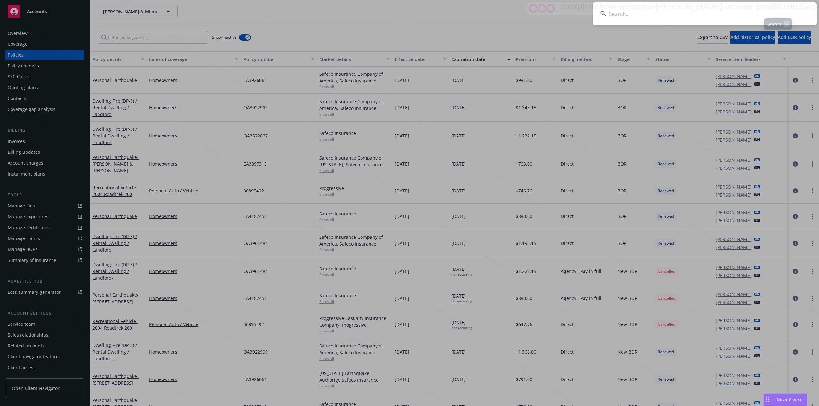
click at [653, 12] on input at bounding box center [705, 13] width 224 height 23
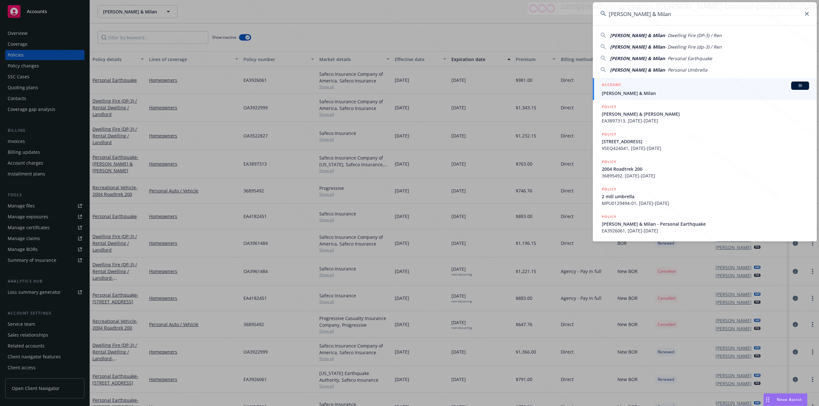
type input "Nguyen, Phong & Milan"
click at [609, 90] on span "Nguyen, Phong & Milan" at bounding box center [704, 93] width 207 height 7
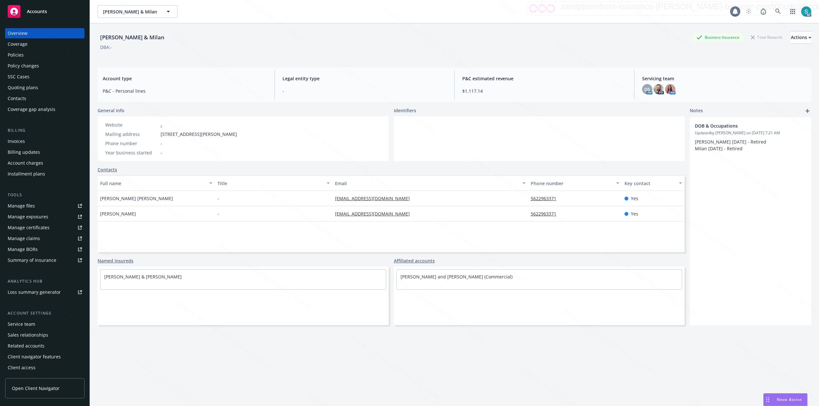
click at [12, 58] on div "Policies" at bounding box center [16, 55] width 16 height 10
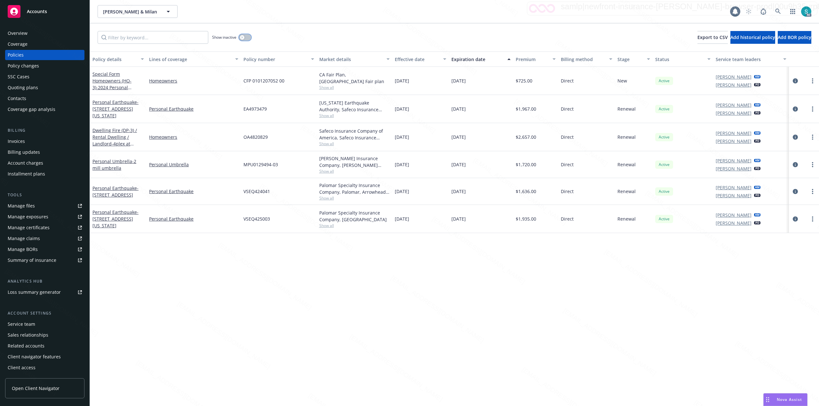
click at [241, 35] on button "button" at bounding box center [245, 37] width 12 height 6
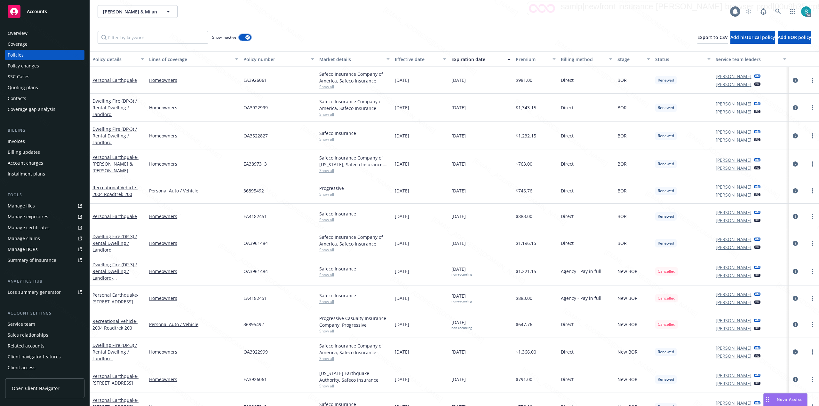
click at [242, 38] on button "button" at bounding box center [245, 37] width 12 height 6
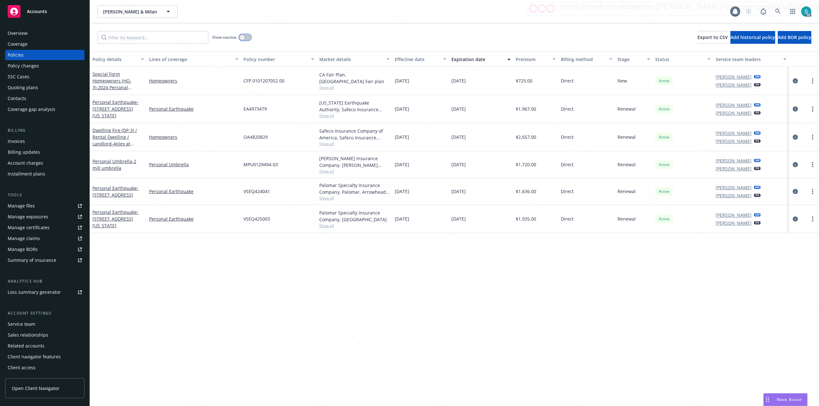
click at [246, 36] on button "button" at bounding box center [245, 37] width 12 height 6
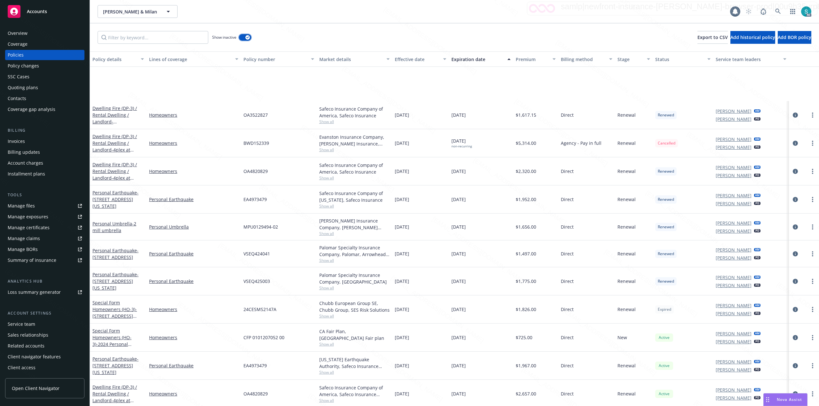
scroll to position [895, 0]
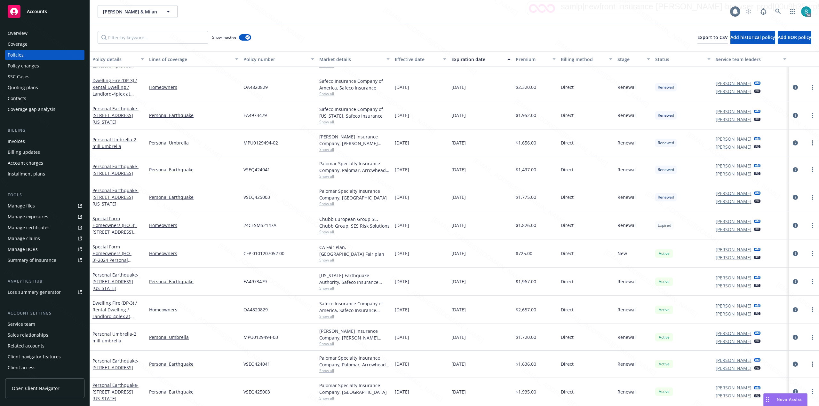
click at [466, 58] on div "Expiration date" at bounding box center [477, 59] width 52 height 7
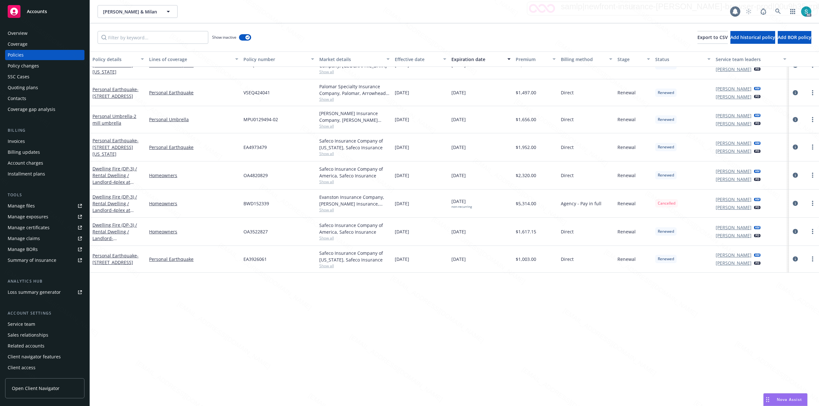
scroll to position [0, 0]
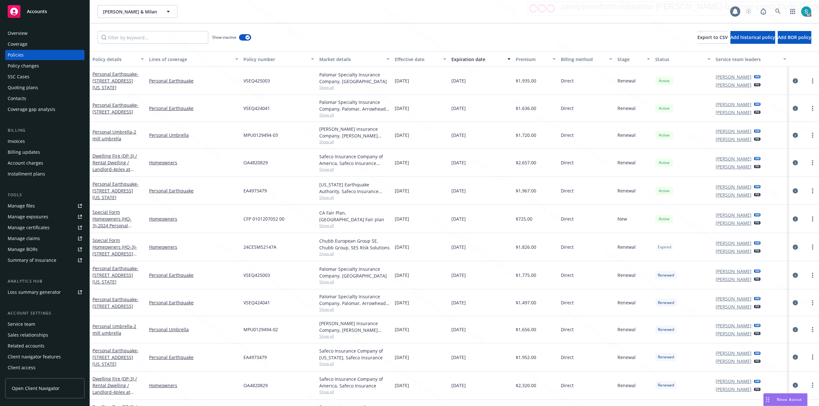
click at [264, 246] on span "24CESMS2147A" at bounding box center [259, 247] width 33 height 7
copy span "24CESMS2147A"
click at [808, 248] on link "more" at bounding box center [812, 247] width 8 height 8
click at [782, 275] on link "Renew with incumbent" at bounding box center [771, 275] width 75 height 13
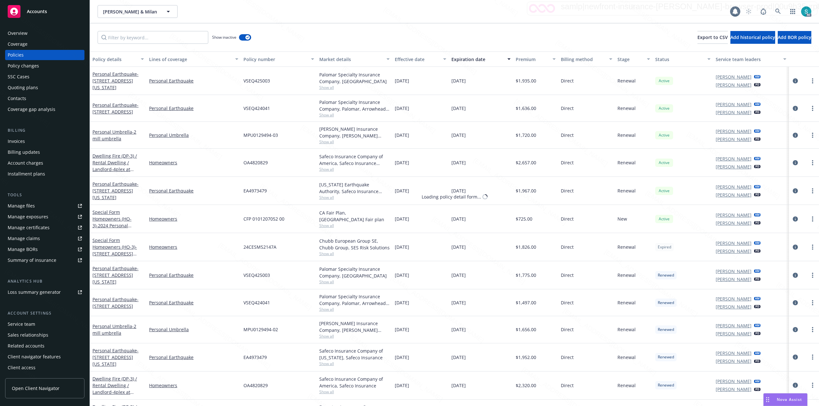
select select "12"
select select "CA"
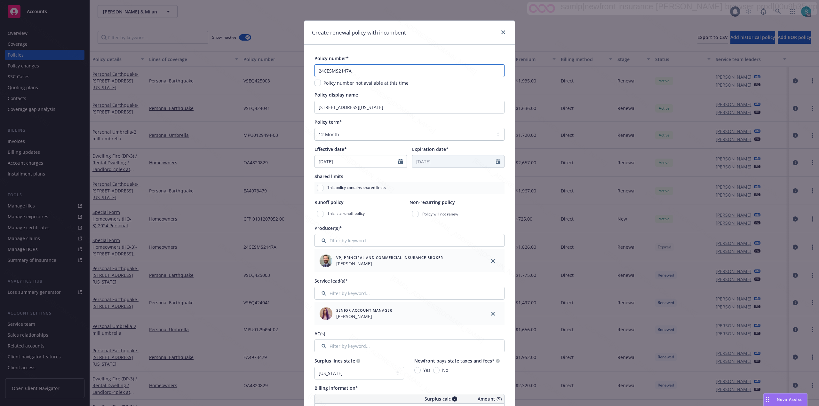
click at [374, 71] on input "24CESMS2147A" at bounding box center [409, 70] width 190 height 13
paste input "5CESMS2147B"
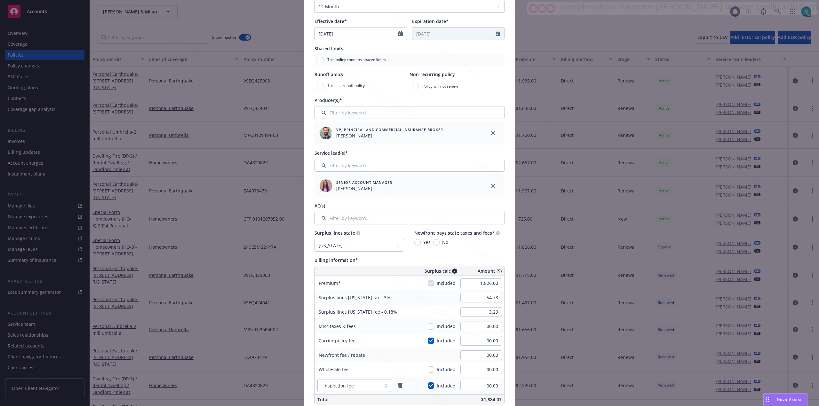
scroll to position [213, 0]
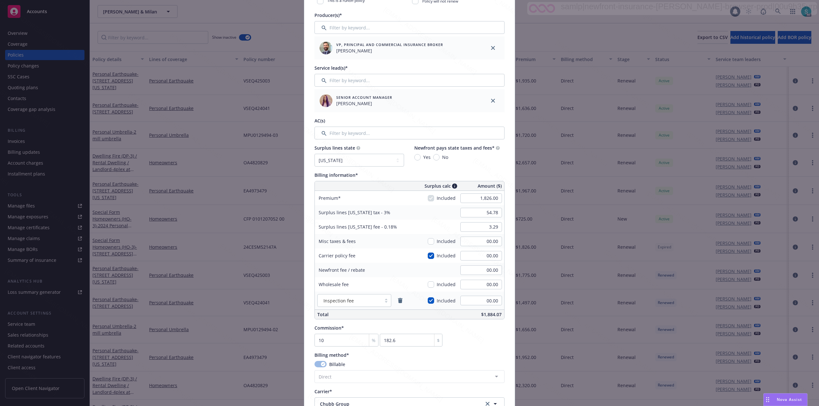
type input "25CESMS2147B"
click at [484, 194] on input "1,826.00" at bounding box center [481, 198] width 42 height 10
type input "1,725.00"
type input "51.75"
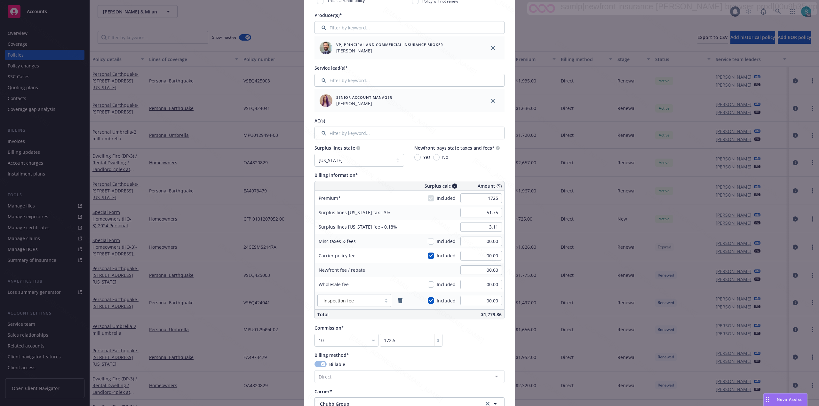
type input "3.11"
type input "172.5"
click at [491, 213] on input "51.75" at bounding box center [481, 213] width 42 height 10
click at [493, 215] on input "51.75" at bounding box center [481, 213] width 42 height 10
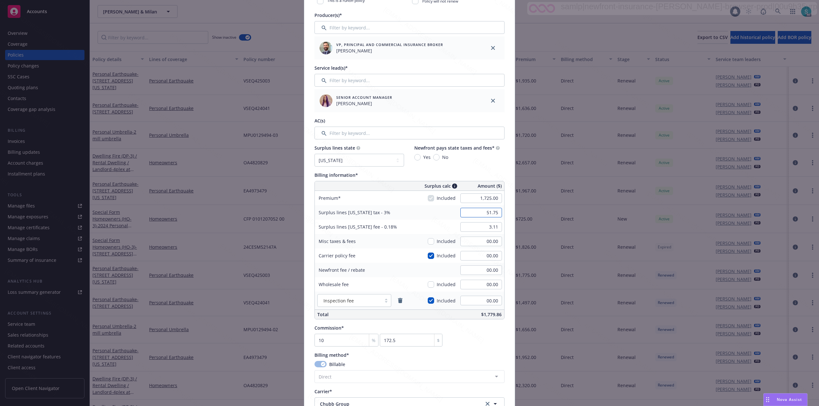
click at [493, 215] on input "51.75" at bounding box center [481, 213] width 42 height 10
type input "00.00"
click at [480, 244] on input "00.00" at bounding box center [481, 242] width 42 height 10
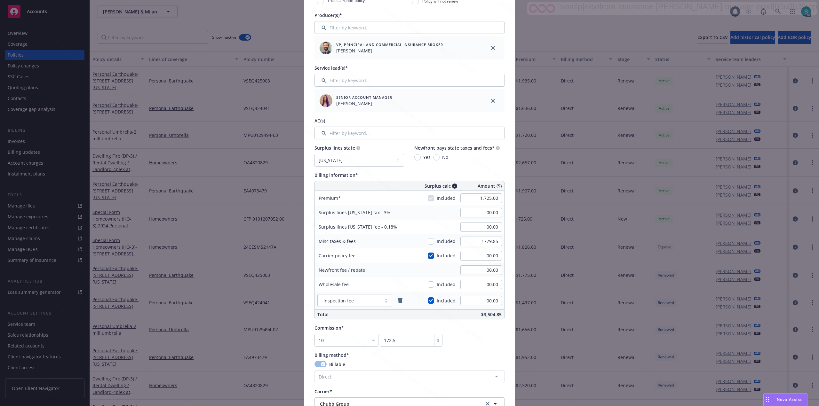
type input "1,779.85"
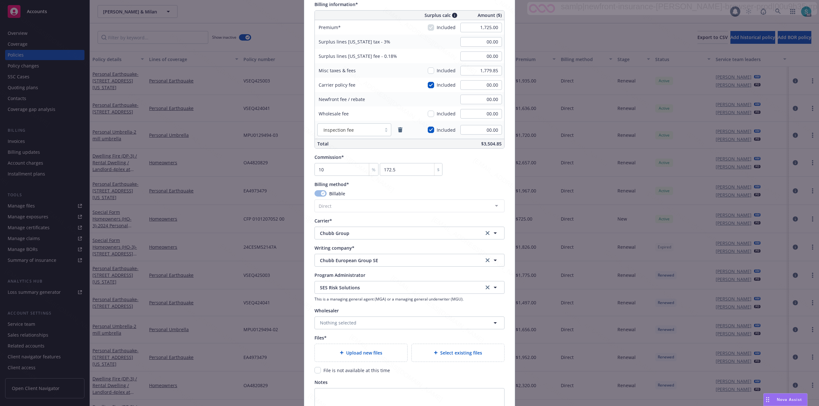
click at [345, 350] on div "Upload new files" at bounding box center [361, 352] width 82 height 7
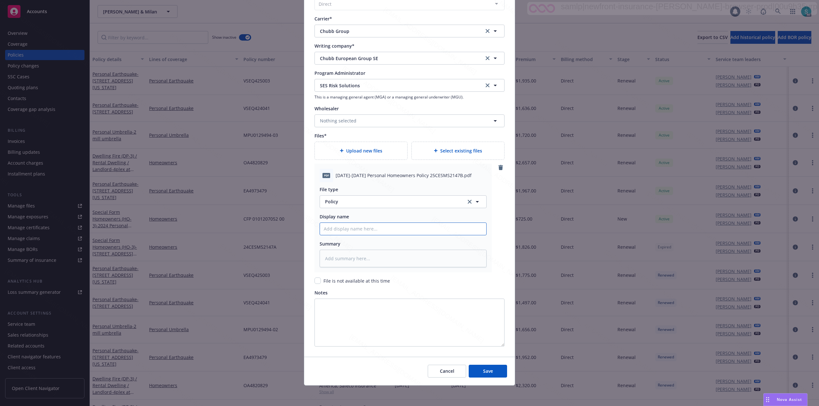
click at [346, 229] on input "Policy display name" at bounding box center [403, 229] width 166 height 12
paste input "2025-2026 Personal Homeowners Policy 25CESMS2147B"
type textarea "x"
type input "2025-2026 Personal Homeowners Policy 25CESMS2147B"
click at [338, 257] on textarea at bounding box center [402, 259] width 167 height 18
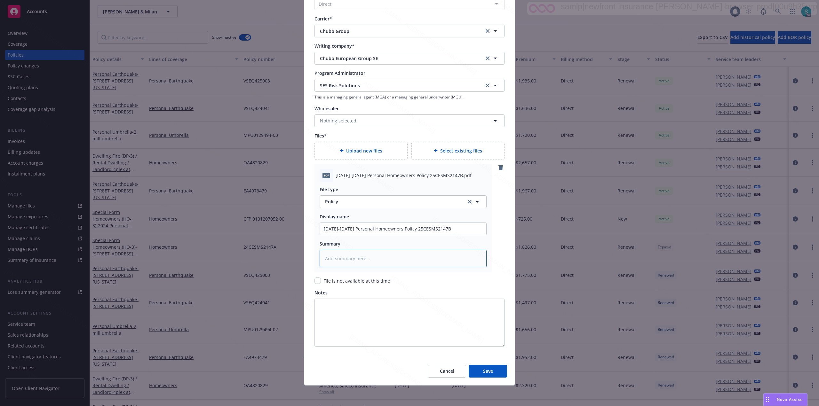
paste textarea "2025-2026 Personal Homeowners Policy 25CESMS2147B"
type textarea "x"
type textarea "2025-2026 Personal Homeowners Policy 25CESMS2147B"
click at [473, 371] on button "Save" at bounding box center [487, 371] width 38 height 13
type textarea "x"
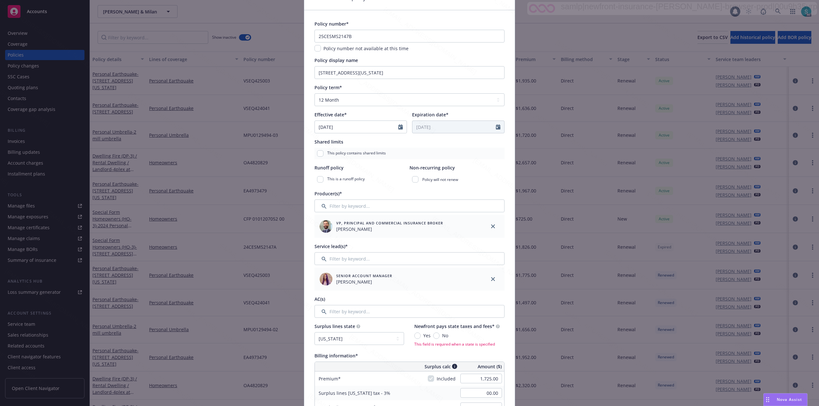
scroll to position [0, 0]
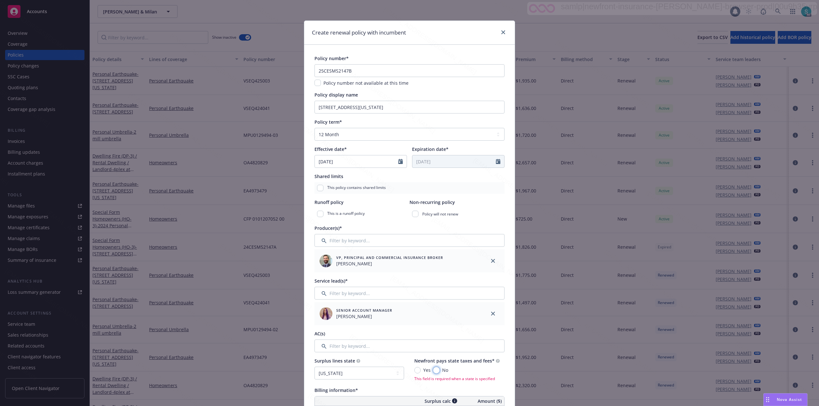
click at [434, 371] on input "No" at bounding box center [436, 370] width 6 height 6
radio input "true"
click at [491, 314] on icon "close" at bounding box center [493, 314] width 4 height 4
type textarea "x"
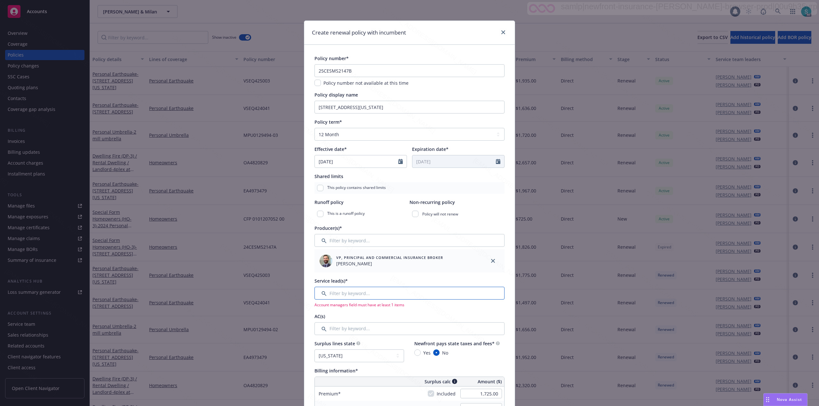
click at [377, 291] on input "Filter by keyword..." at bounding box center [409, 293] width 190 height 13
type input "dav"
click at [321, 326] on input "checkbox" at bounding box center [323, 326] width 6 height 6
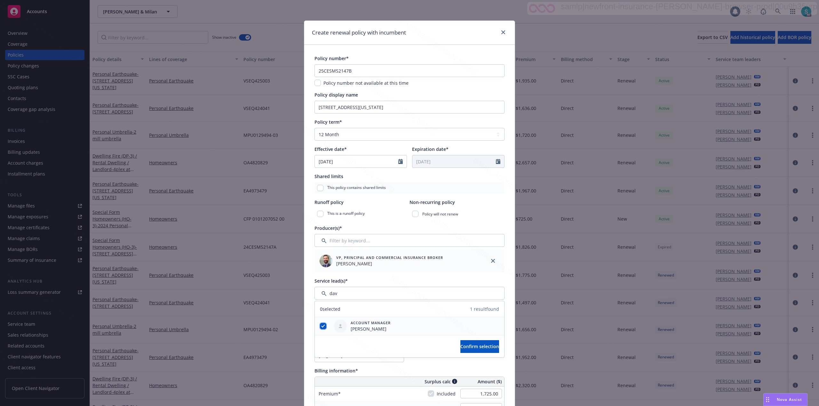
checkbox input "true"
click at [460, 348] on span "Confirm selection" at bounding box center [479, 346] width 39 height 6
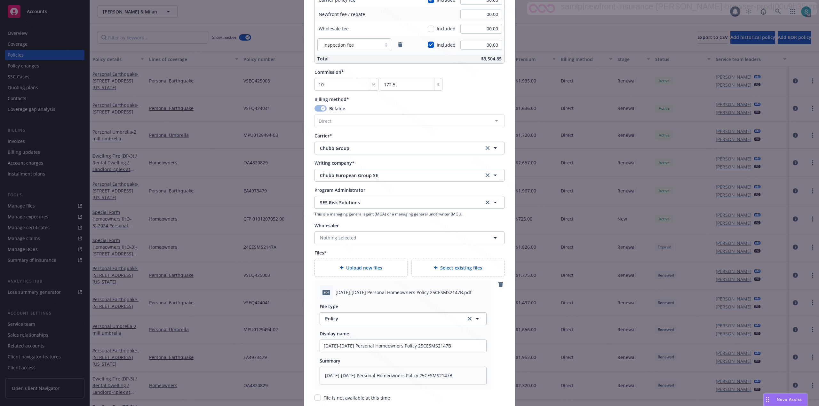
scroll to position [586, 0]
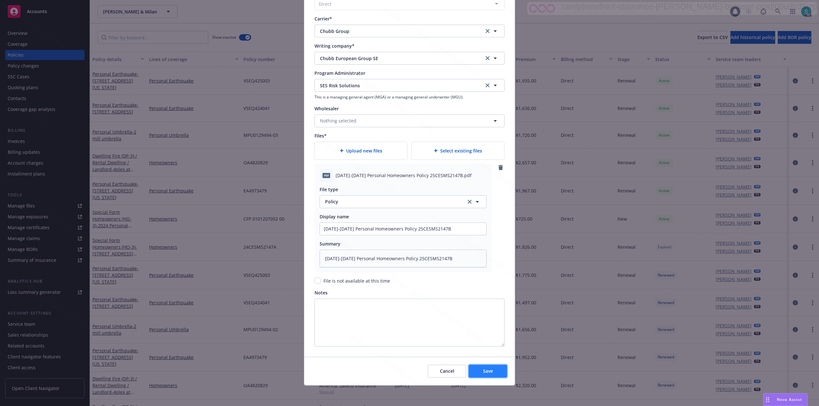
click at [485, 374] on span "Save" at bounding box center [488, 371] width 10 height 6
type textarea "x"
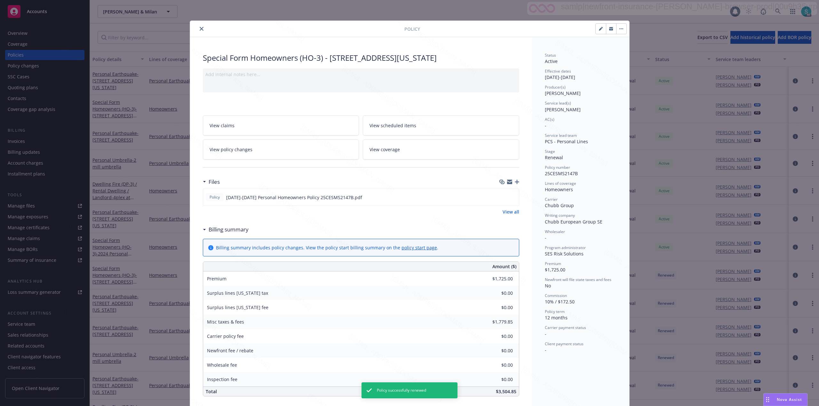
click at [200, 29] on icon "close" at bounding box center [202, 29] width 4 height 4
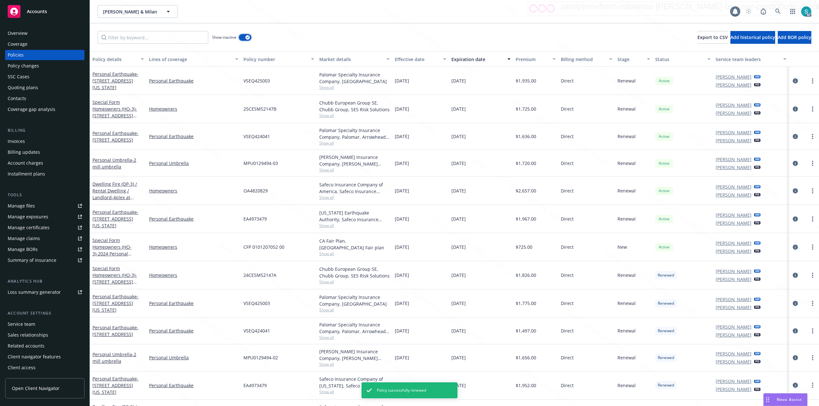
click at [246, 38] on div "button" at bounding box center [247, 37] width 4 height 4
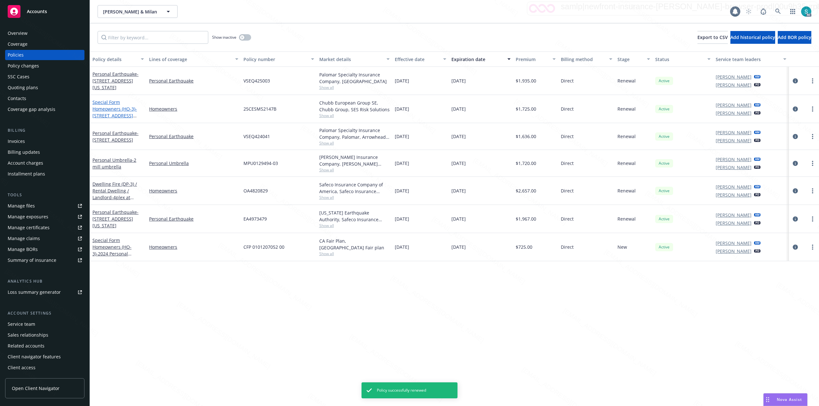
click at [111, 110] on link "Special Form Homeowners (HO-3) - 13922 ARIZONA ST # A-C WESTMINSTER, CA 92683" at bounding box center [114, 112] width 44 height 26
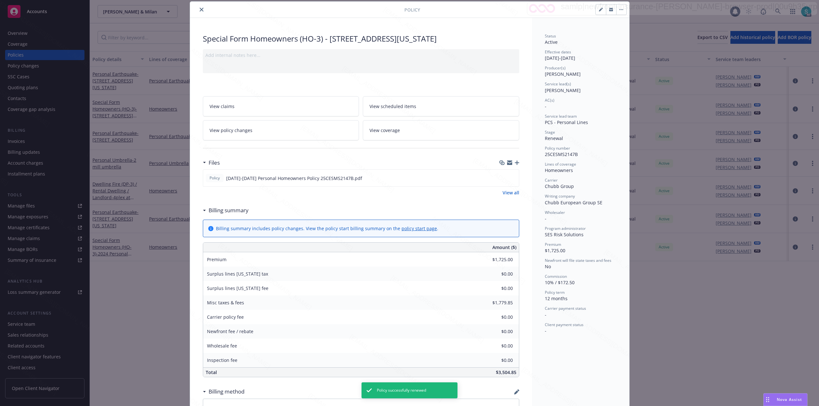
scroll to position [201, 0]
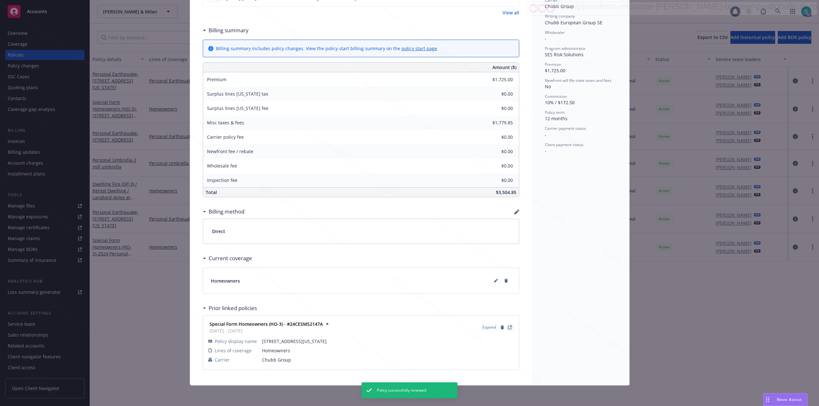
click at [509, 326] on icon "View Policy" at bounding box center [510, 327] width 2 height 2
click at [524, 167] on div "Special Form Homeowners (HO-3) - 13922 ARIZONA ST # A-C WESTMINSTER, CA 92683 A…" at bounding box center [361, 111] width 342 height 547
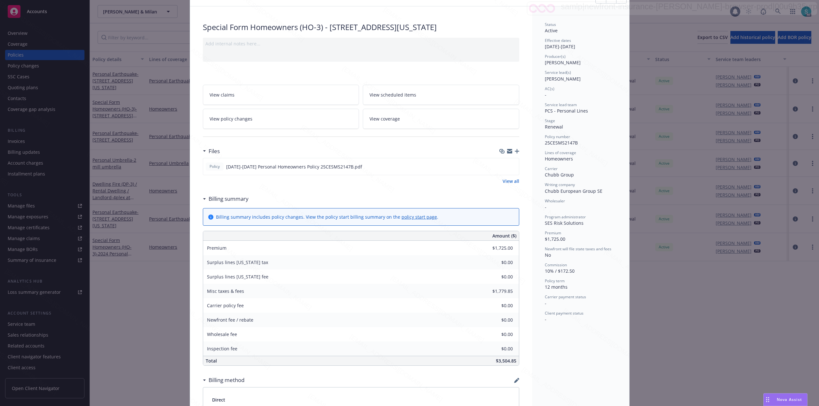
scroll to position [0, 0]
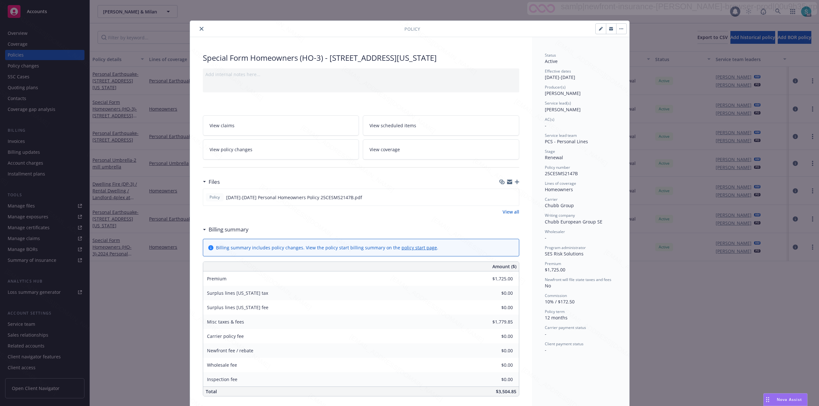
click at [619, 29] on icon "button" at bounding box center [621, 28] width 4 height 1
click at [599, 28] on icon "button" at bounding box center [601, 29] width 4 height 4
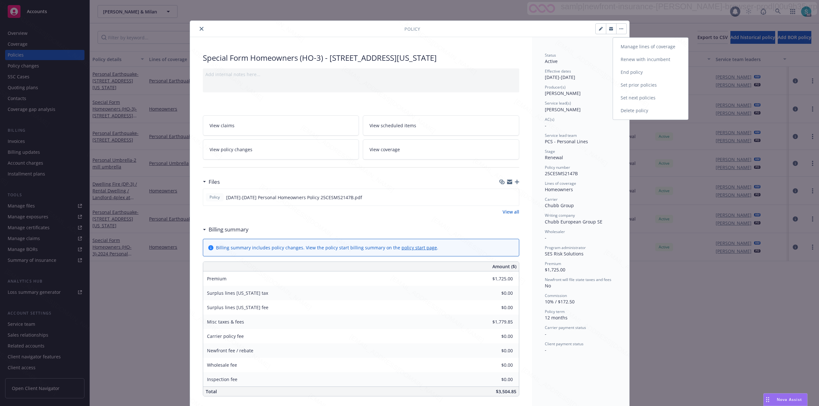
select select "RENEWAL"
select select "12"
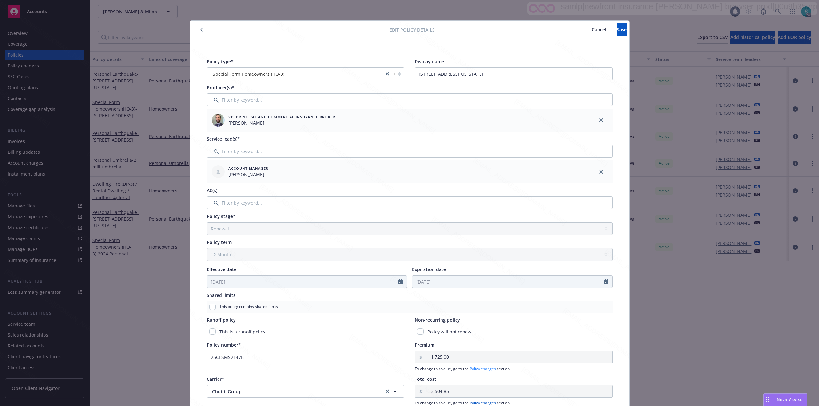
click at [473, 372] on link "Policy changes" at bounding box center [482, 368] width 26 height 5
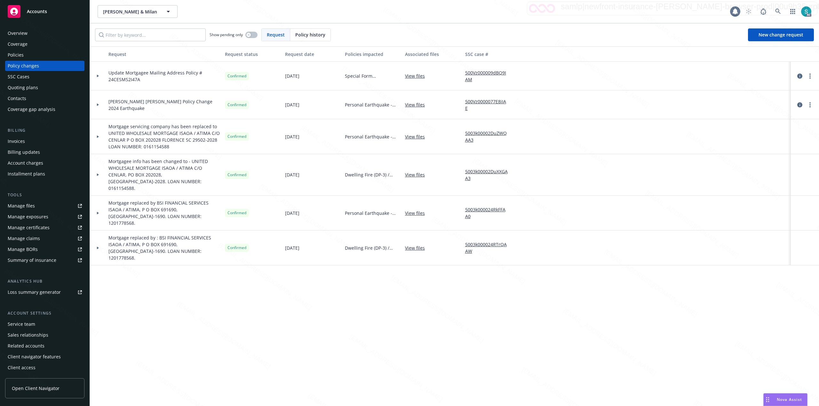
click at [308, 39] on div "Policy history" at bounding box center [310, 35] width 40 height 12
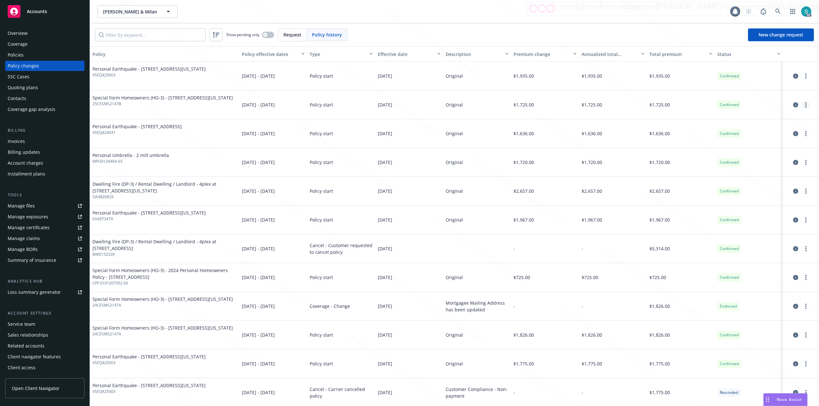
click at [802, 106] on link "more" at bounding box center [806, 105] width 8 height 8
click at [717, 158] on link "Edit billing info" at bounding box center [748, 156] width 110 height 13
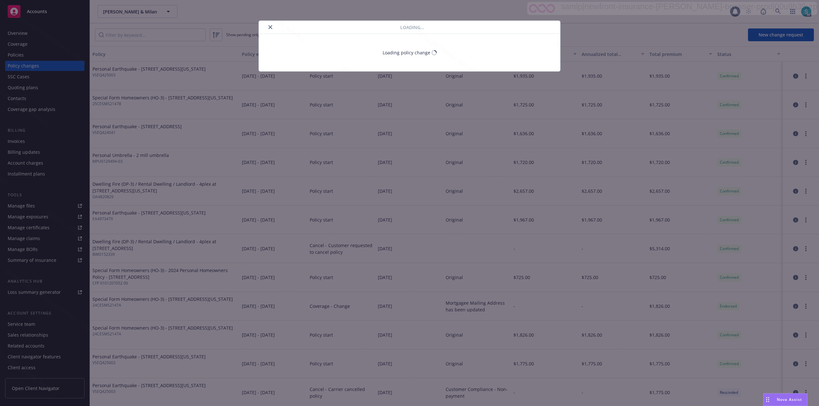
select select "CA"
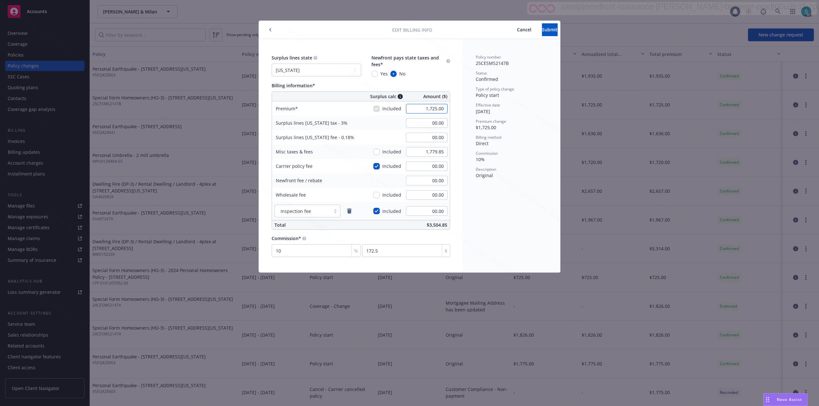
click at [428, 107] on input "1,725.00" at bounding box center [427, 109] width 42 height 10
click at [429, 107] on input "1,725.00" at bounding box center [427, 109] width 42 height 10
type input "1,779.85"
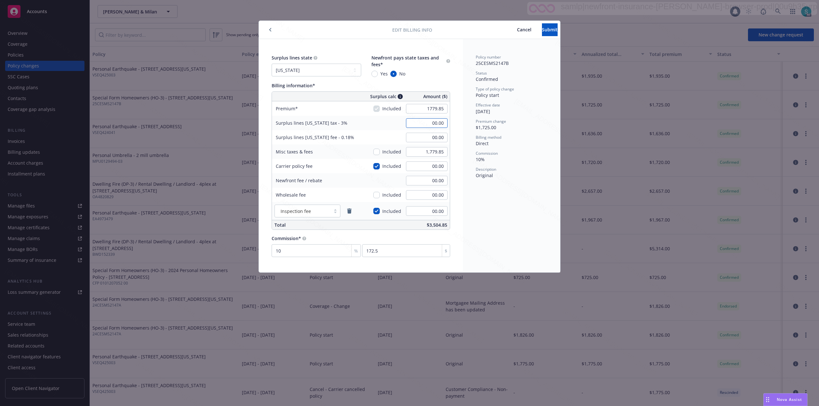
type input "53.40"
type input "3.20"
type input "177.99"
type input "00.00"
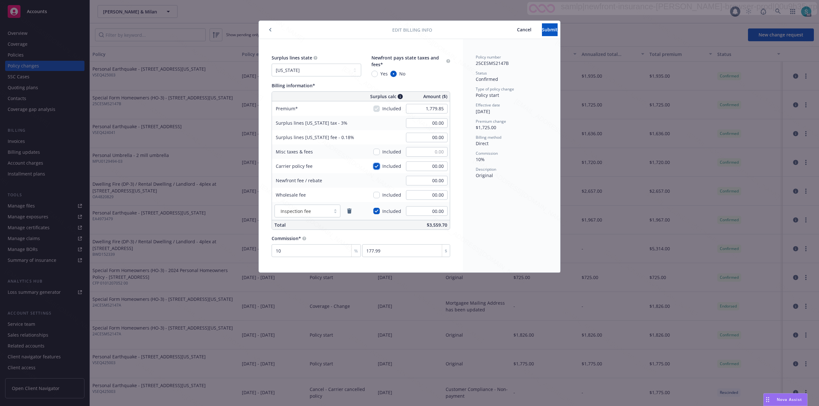
type input "00.00"
type input "53.40"
type input "3.20"
click at [542, 26] on button "Submit" at bounding box center [550, 29] width 16 height 13
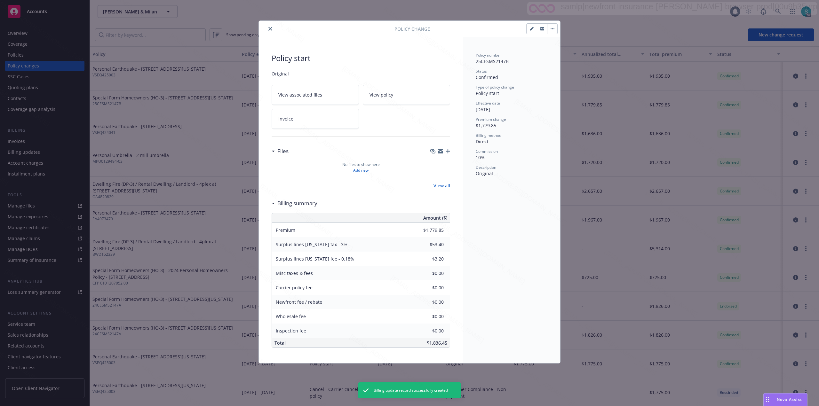
click at [554, 28] on button "button" at bounding box center [552, 29] width 10 height 10
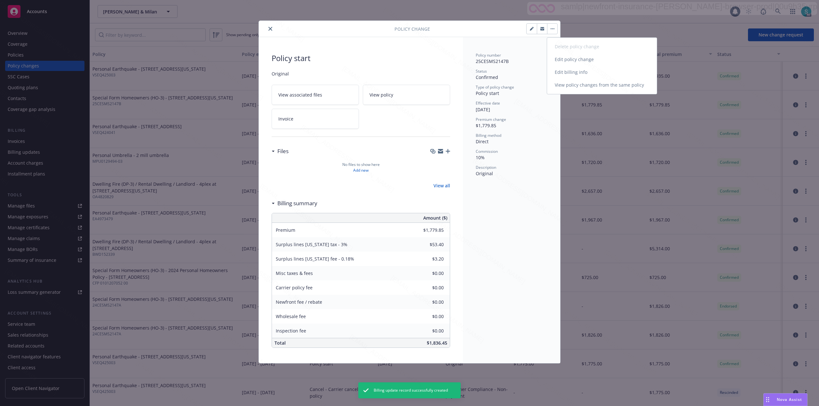
click at [570, 72] on link "Edit billing info" at bounding box center [602, 72] width 110 height 13
select select "CA"
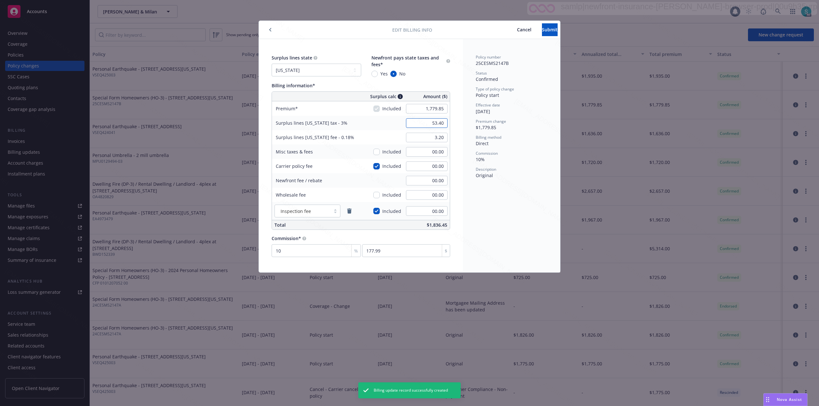
click at [439, 126] on input "53.40" at bounding box center [427, 123] width 42 height 10
type input "00.00"
click at [542, 23] on button "Submit" at bounding box center [550, 29] width 16 height 13
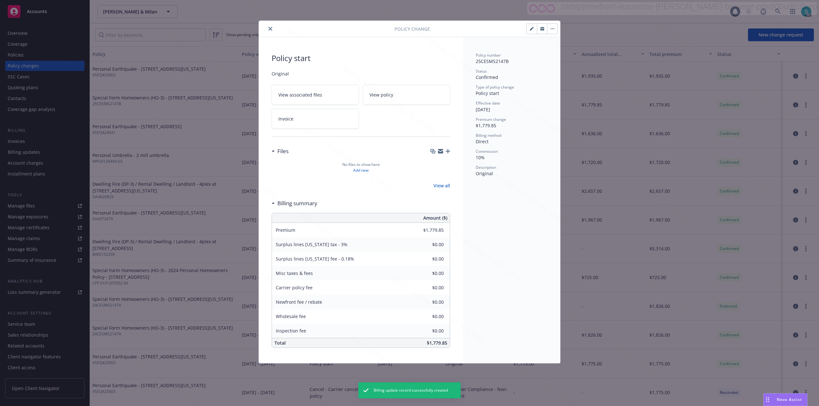
click at [269, 28] on icon "close" at bounding box center [270, 29] width 4 height 4
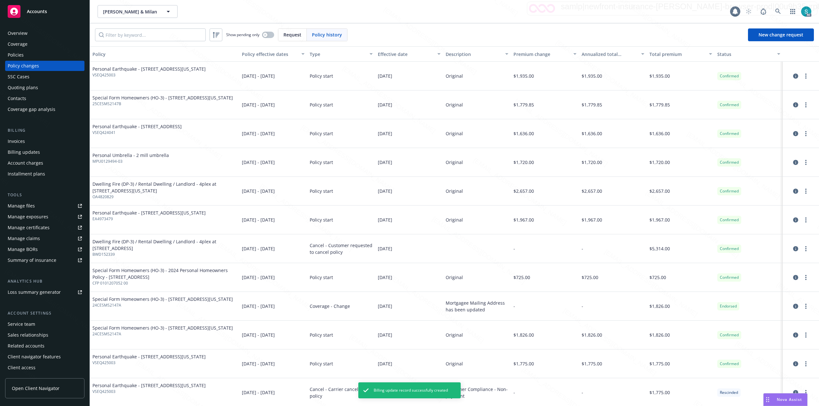
click at [37, 53] on div "Policies" at bounding box center [45, 55] width 74 height 10
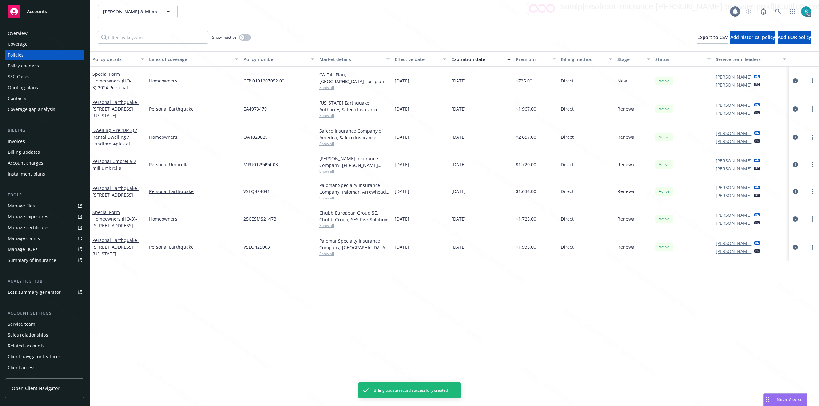
drag, startPoint x: 33, startPoint y: 58, endPoint x: 26, endPoint y: 58, distance: 7.0
click at [32, 58] on div "Policies" at bounding box center [45, 55] width 74 height 10
click at [28, 31] on div "Overview" at bounding box center [45, 33] width 74 height 10
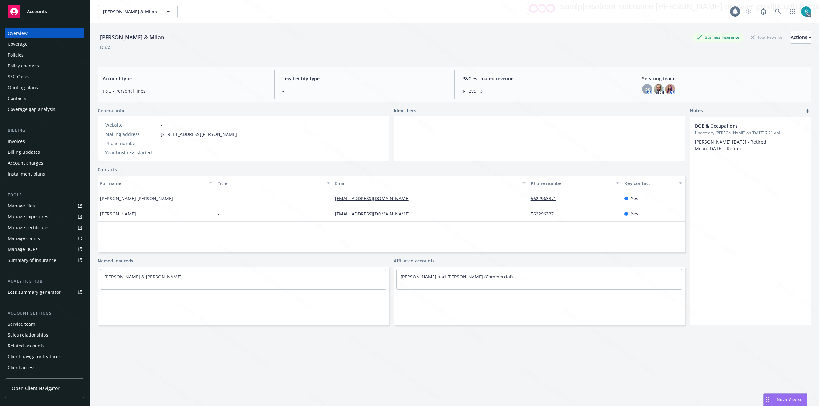
click at [114, 36] on div "Nguyen, Phong & Milan" at bounding box center [132, 37] width 69 height 8
copy div "Nguyen, Phong & Milan"
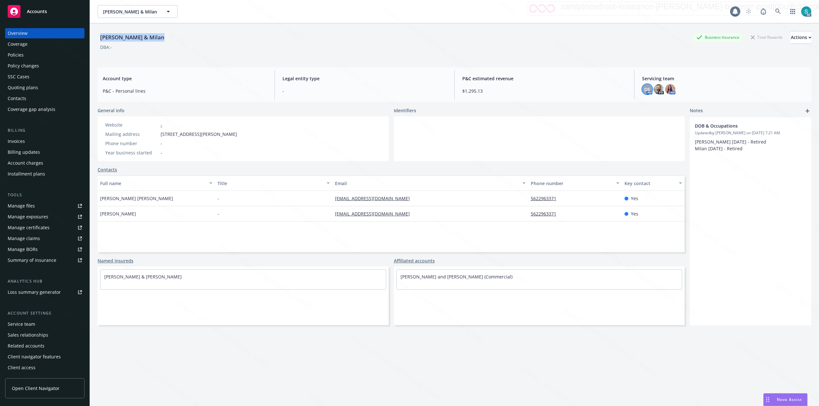
click at [644, 90] on span "DS" at bounding box center [647, 89] width 6 height 7
click at [589, 108] on span "[PERSON_NAME]" at bounding box center [600, 107] width 73 height 8
copy span "Shepard"
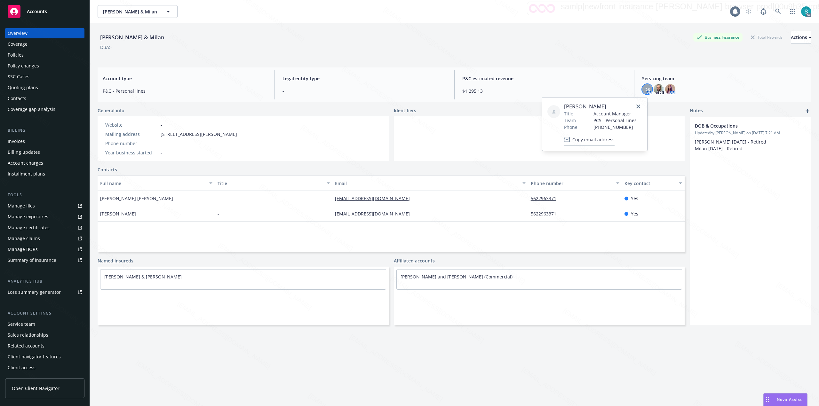
click at [20, 51] on div "Policies" at bounding box center [16, 55] width 16 height 10
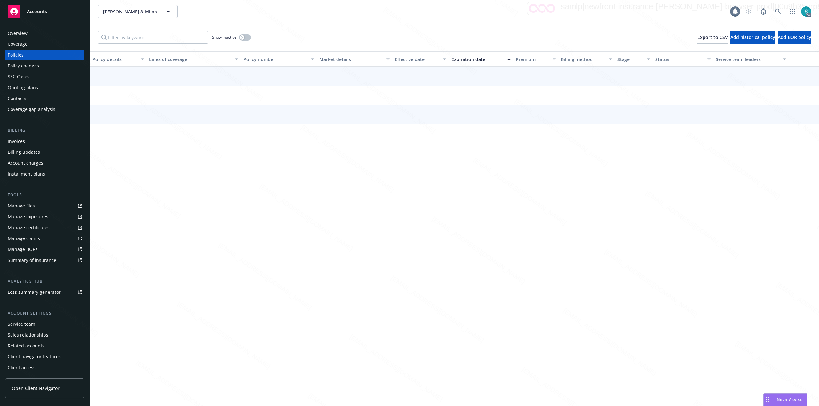
click at [20, 52] on div "Policies" at bounding box center [16, 55] width 16 height 10
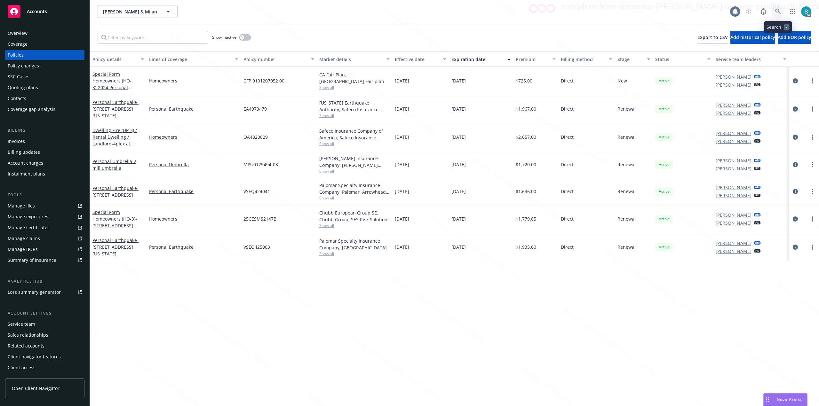
click at [778, 9] on icon at bounding box center [777, 11] width 5 height 5
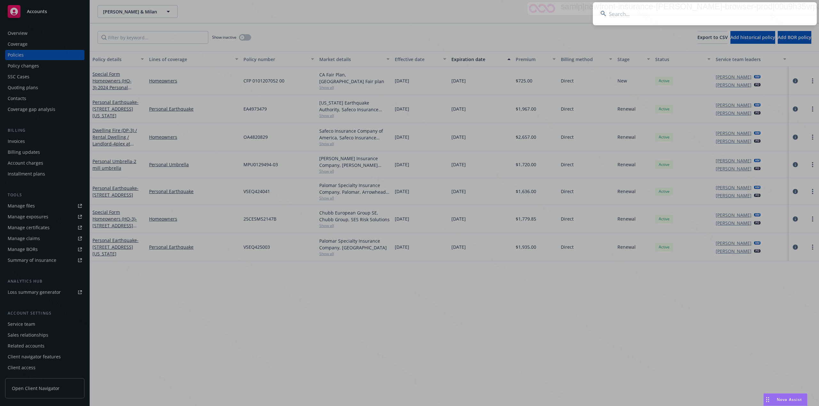
click at [697, 9] on input at bounding box center [705, 13] width 224 height 23
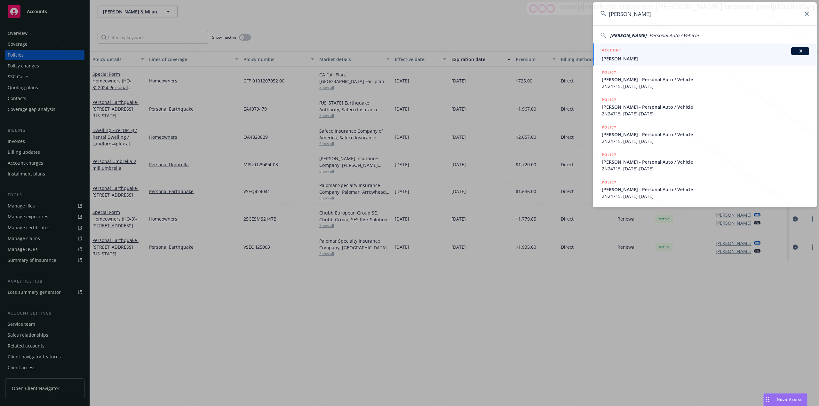
type input "[PERSON_NAME]"
click at [647, 56] on span "[PERSON_NAME]" at bounding box center [704, 58] width 207 height 7
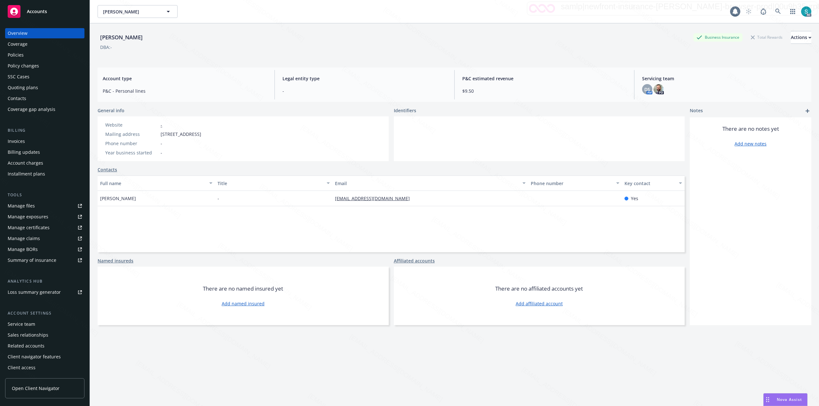
click at [28, 54] on div "Policies" at bounding box center [45, 55] width 74 height 10
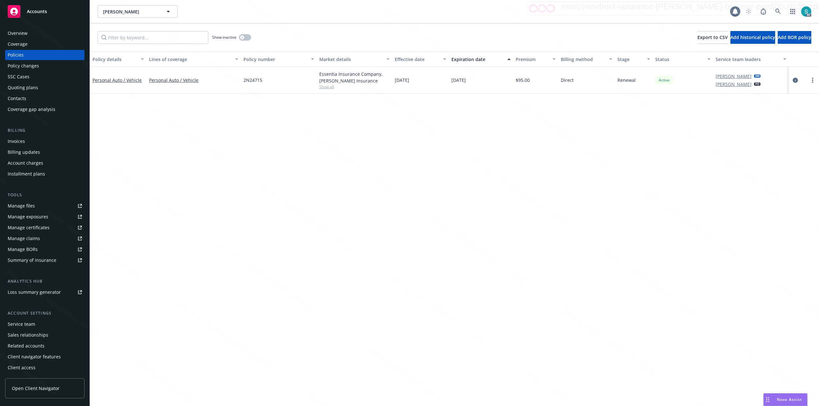
drag, startPoint x: 169, startPoint y: 157, endPoint x: 174, endPoint y: 159, distance: 5.2
click at [169, 158] on div "Policy details Lines of coverage Policy number Market details Effective date Ex…" at bounding box center [454, 228] width 729 height 355
click at [292, 199] on div "Policy details Lines of coverage Policy number Market details Effective date Ex…" at bounding box center [454, 228] width 729 height 355
click at [812, 80] on icon "more" at bounding box center [812, 80] width 1 height 5
click at [774, 109] on link "Renew with incumbent" at bounding box center [778, 106] width 75 height 13
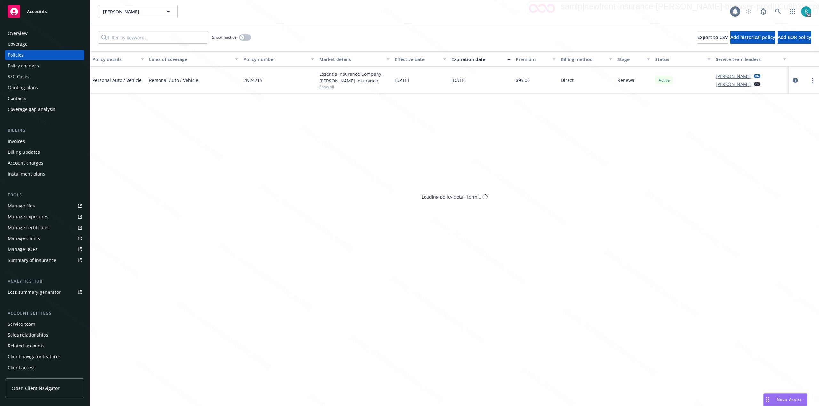
select select "12"
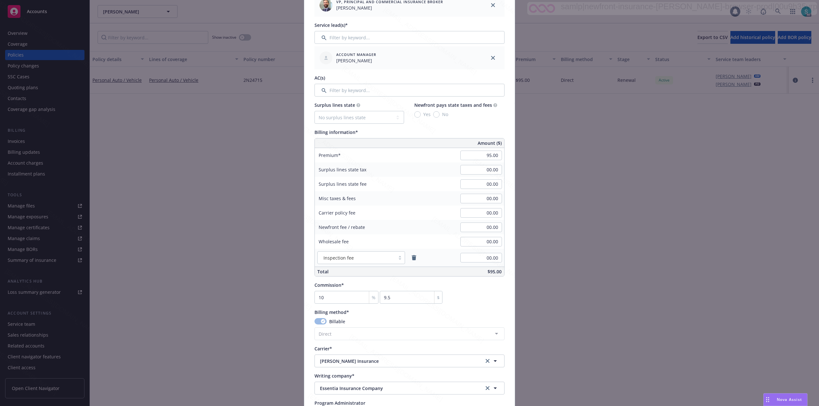
scroll to position [298, 0]
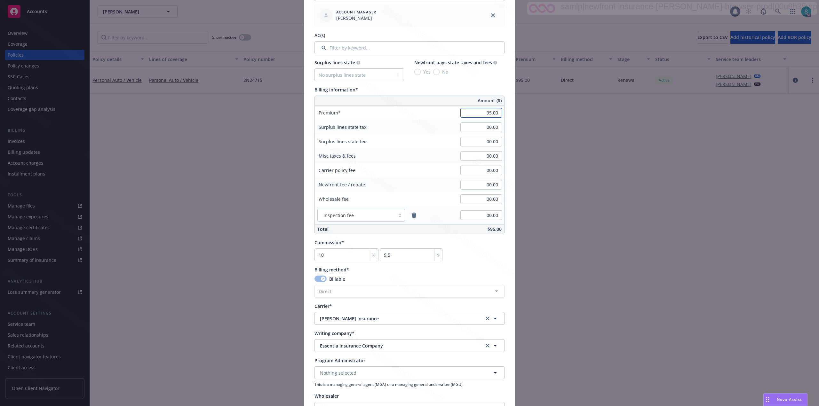
click at [481, 111] on input "95.00" at bounding box center [481, 113] width 42 height 10
type input "129.00"
type input "12.9"
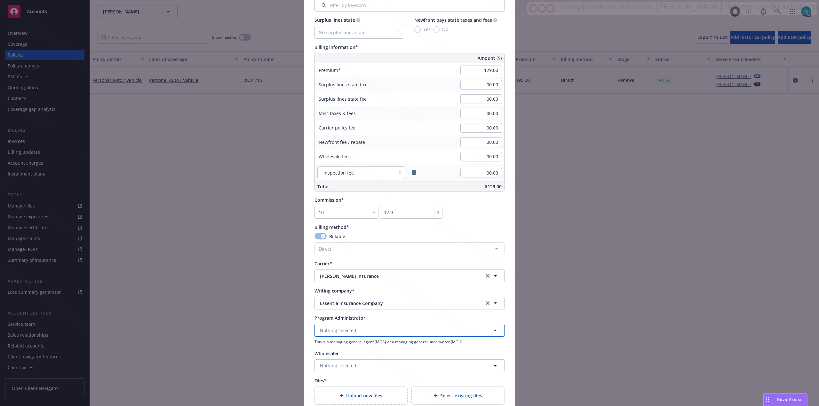
click at [361, 330] on button "Nothing selected" at bounding box center [409, 330] width 190 height 13
type input "hagert"
click at [376, 309] on div "Hagerty Program Administrator" at bounding box center [409, 309] width 181 height 16
click at [368, 396] on span "Upload new files" at bounding box center [364, 395] width 36 height 7
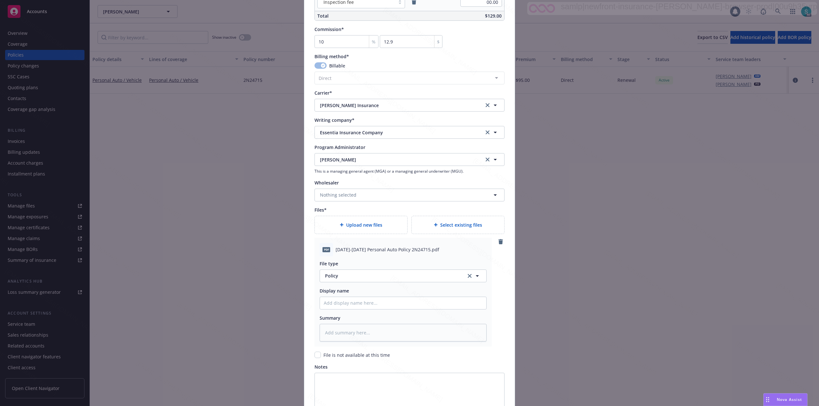
scroll to position [586, 0]
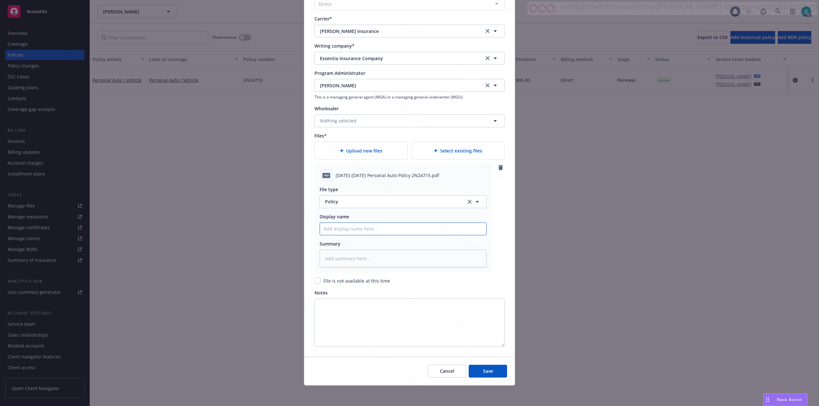
click at [339, 231] on input "Policy display name" at bounding box center [403, 229] width 166 height 12
paste input "2025-2026 Personal Auto Policy 2N24715"
type textarea "x"
type input "2025-2026 Personal Auto Policy 2N24715"
click at [337, 260] on textarea at bounding box center [402, 259] width 167 height 18
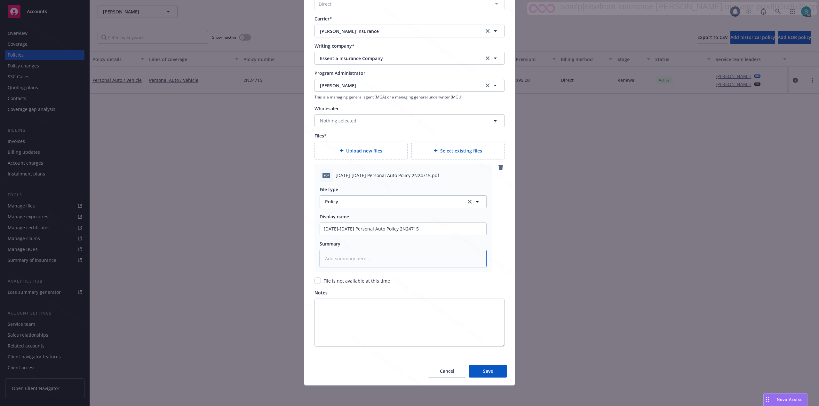
paste textarea "2025-2026 Personal Auto Policy 2N24715"
type textarea "x"
type textarea "2025-2026 Personal Auto Policy 2N24715"
click at [476, 370] on button "Save" at bounding box center [487, 371] width 38 height 13
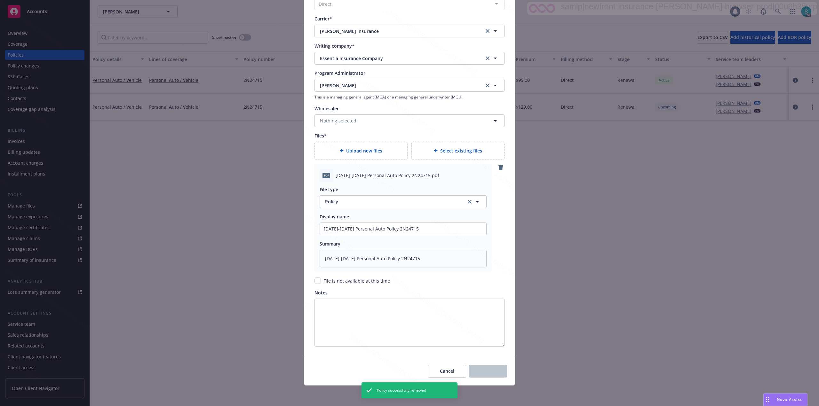
type textarea "x"
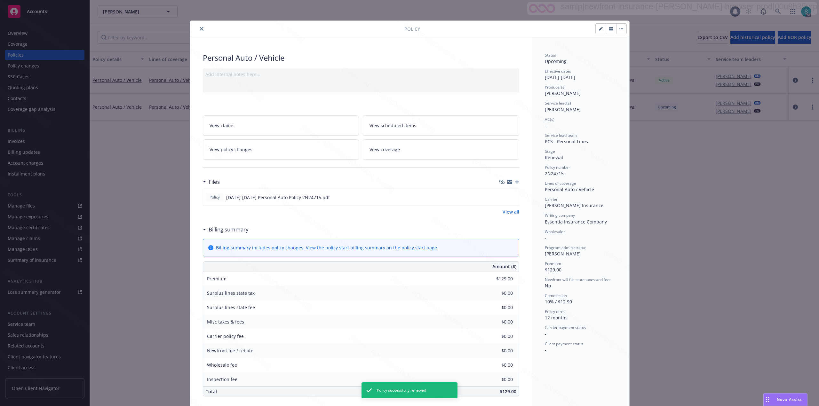
click at [200, 29] on icon "close" at bounding box center [202, 29] width 4 height 4
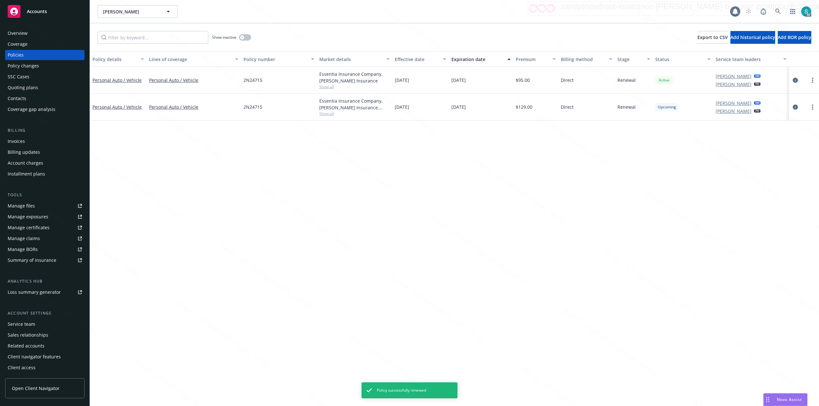
click at [167, 164] on div "Policy details Lines of coverage Policy number Market details Effective date Ex…" at bounding box center [454, 228] width 729 height 355
click at [23, 33] on div "Overview" at bounding box center [18, 33] width 20 height 10
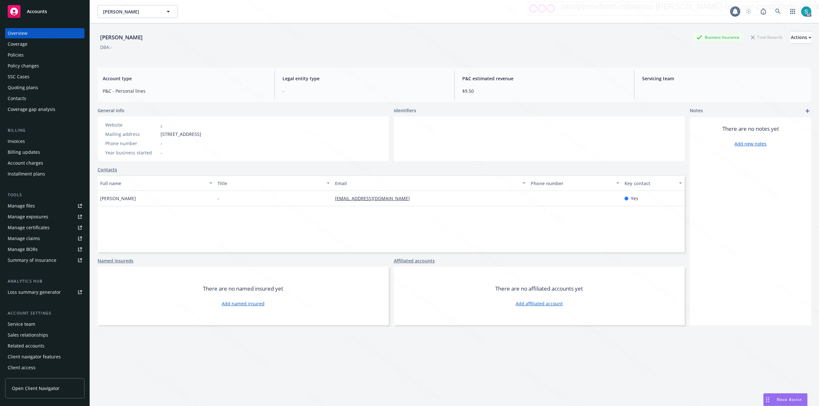
click at [23, 33] on div "Overview" at bounding box center [18, 33] width 20 height 10
click at [129, 39] on div "[PERSON_NAME]" at bounding box center [122, 37] width 48 height 8
copy div "[PERSON_NAME]"
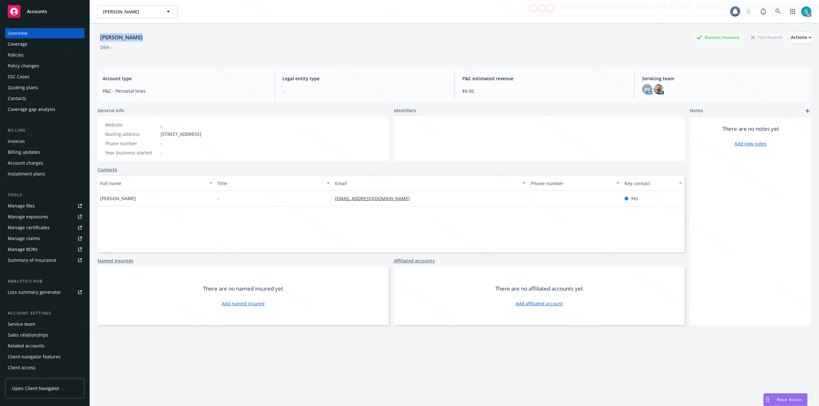
click at [17, 54] on div "Policies" at bounding box center [16, 55] width 16 height 10
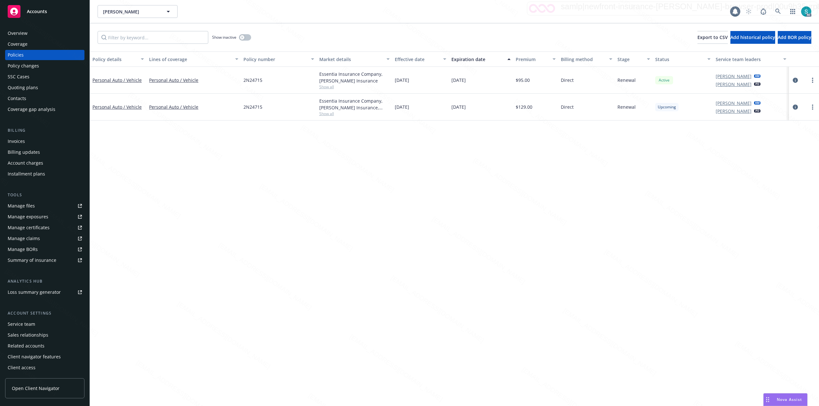
click at [253, 108] on span "2N24715" at bounding box center [252, 107] width 19 height 7
copy span "2N24715"
click at [106, 108] on link "Personal Auto / Vehicle" at bounding box center [116, 107] width 49 height 6
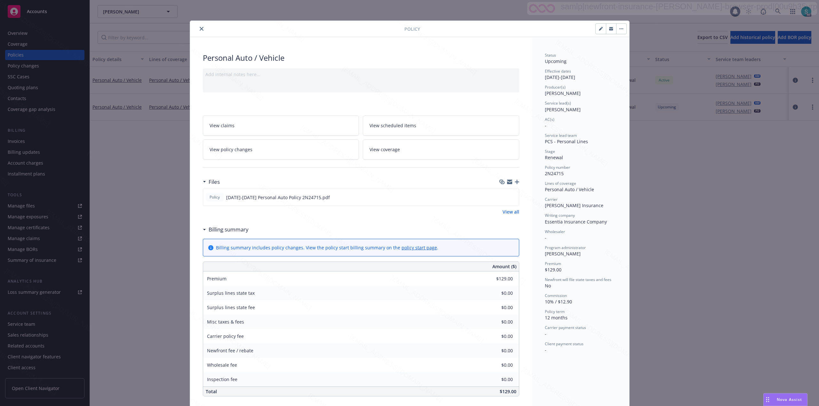
scroll to position [19, 0]
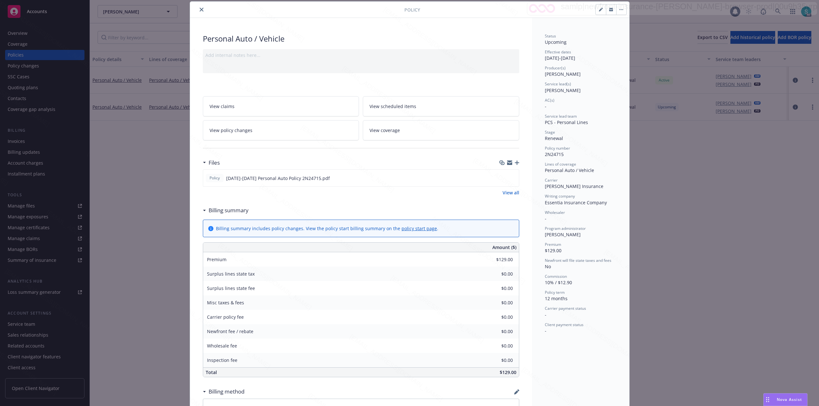
click at [549, 93] on span "[PERSON_NAME]" at bounding box center [563, 90] width 36 height 6
copy span "[PERSON_NAME]"
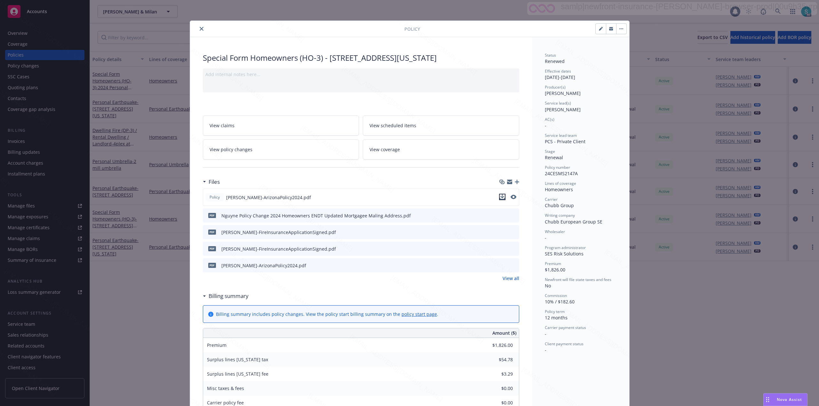
click at [499, 199] on icon "download file" at bounding box center [501, 196] width 5 height 5
click at [563, 171] on span "24CESMS2147A" at bounding box center [561, 173] width 33 height 6
copy span "24CESMS2147A"
click at [500, 216] on icon "download file" at bounding box center [502, 215] width 4 height 4
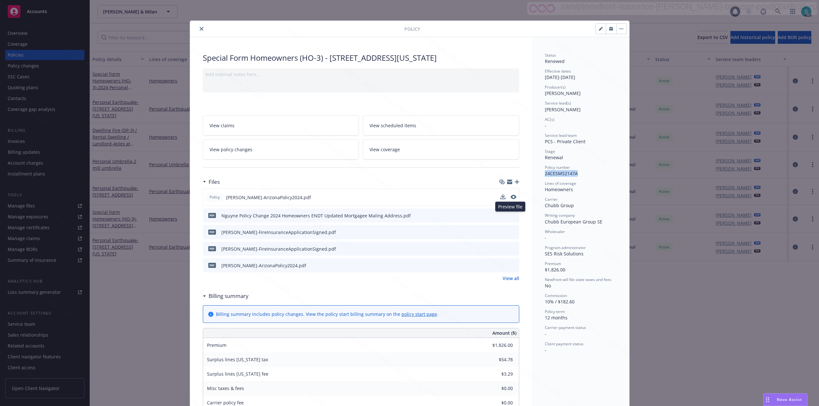
click at [510, 216] on icon "preview file" at bounding box center [513, 215] width 6 height 4
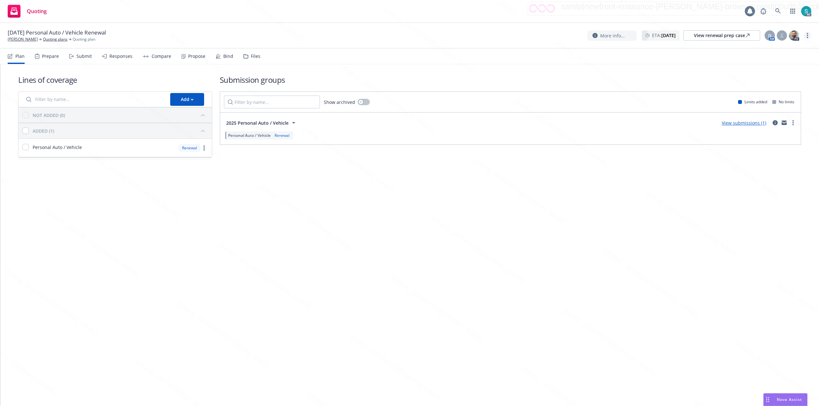
click at [806, 35] on link "more" at bounding box center [807, 36] width 8 height 8
click at [768, 87] on link "Archive quoting plan" at bounding box center [774, 87] width 71 height 13
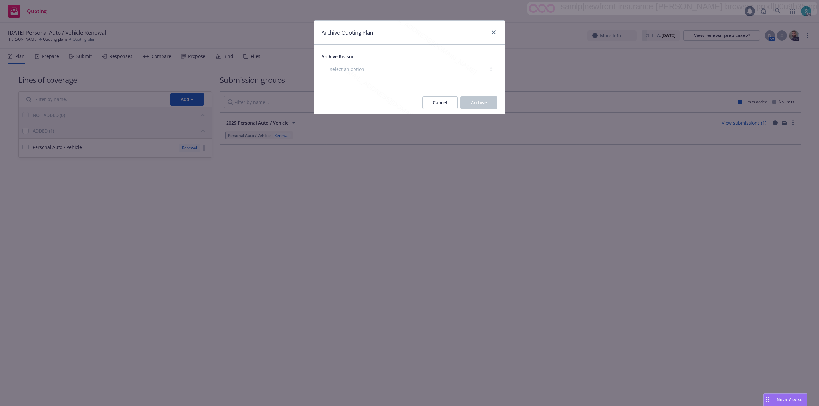
click at [350, 68] on select "-- select an option -- All policies in this renewal plan are auto-renewed Creat…" at bounding box center [409, 69] width 176 height 13
select select "ARCHIVED_RENEWAL_POLICY_AUTO_RENEWED"
click at [321, 63] on select "-- select an option -- All policies in this renewal plan are auto-renewed Creat…" at bounding box center [409, 69] width 176 height 13
click at [491, 102] on button "Archive" at bounding box center [478, 102] width 37 height 13
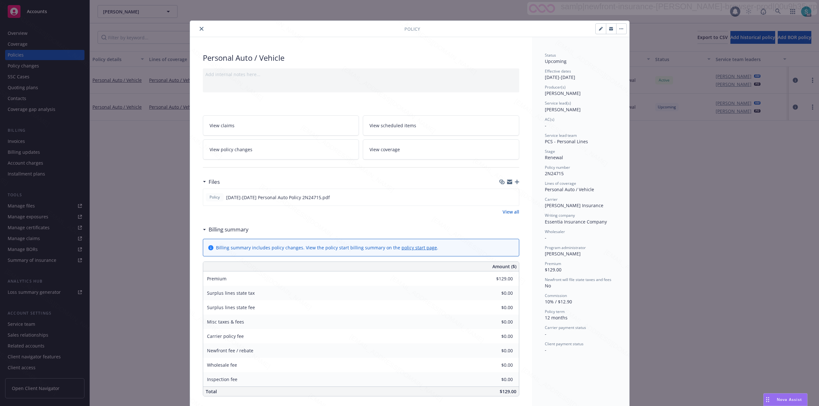
click at [200, 28] on icon "close" at bounding box center [202, 29] width 4 height 4
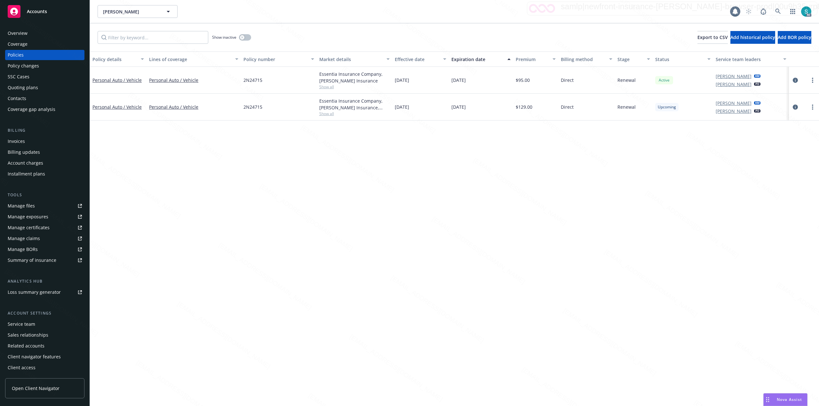
click at [35, 33] on div "Overview" at bounding box center [45, 33] width 74 height 10
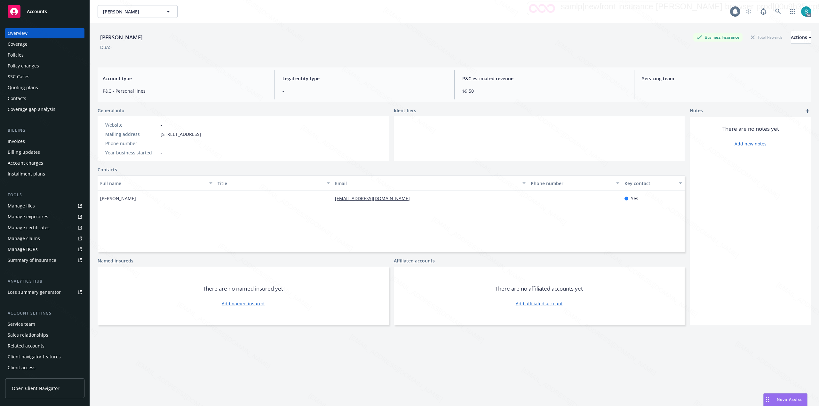
click at [35, 32] on div "Overview" at bounding box center [45, 33] width 74 height 10
